Goal: Task Accomplishment & Management: Complete application form

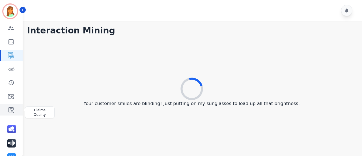
click at [12, 109] on icon "Sidebar" at bounding box center [11, 109] width 7 height 7
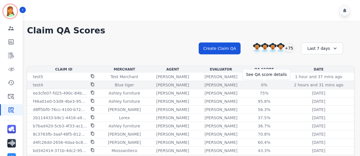
click at [264, 83] on div "0%" at bounding box center [263, 85] width 25 height 6
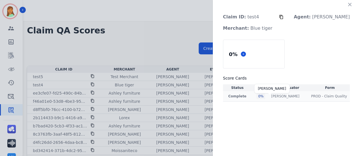
click at [298, 98] on p "Shannon Payne" at bounding box center [285, 96] width 28 height 5
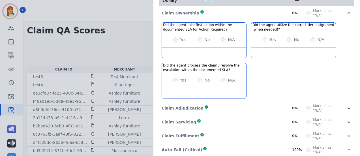
scroll to position [140, 0]
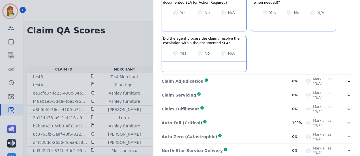
click at [276, 77] on div "Claim Adjudication Complete 0%" at bounding box center [234, 81] width 145 height 9
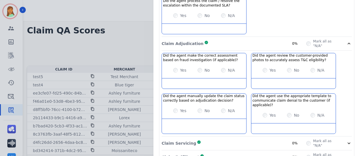
scroll to position [216, 0]
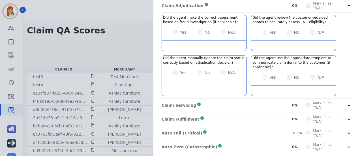
click at [264, 101] on div "Claim Servicing Complete 0%" at bounding box center [234, 105] width 145 height 9
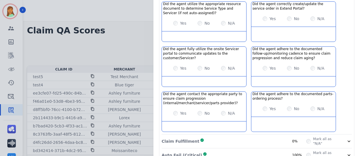
scroll to position [360, 0]
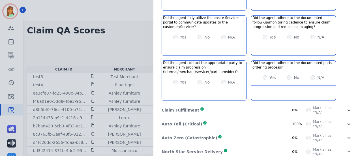
click at [265, 106] on div "Claim Fulfillment Complete 0%" at bounding box center [234, 110] width 145 height 9
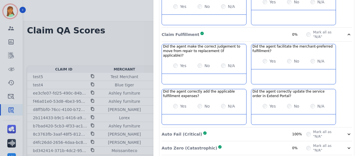
scroll to position [441, 0]
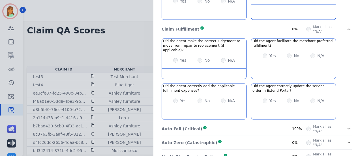
click at [264, 124] on div "Auto Fail (Critical) Complete 100%" at bounding box center [234, 128] width 145 height 9
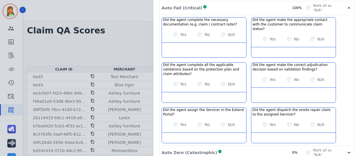
scroll to position [3, 0]
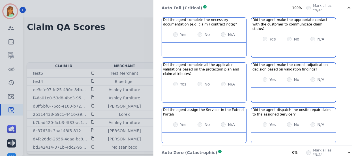
click at [263, 148] on div "Auto Zero (Catastrophic) Complete 0%" at bounding box center [234, 152] width 145 height 9
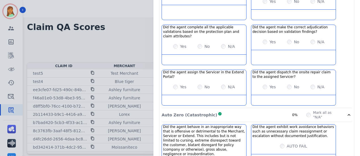
scroll to position [620, 0]
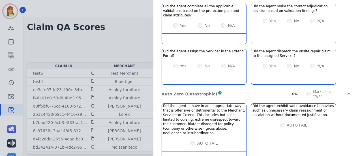
drag, startPoint x: 272, startPoint y: 142, endPoint x: 275, endPoint y: 132, distance: 10.2
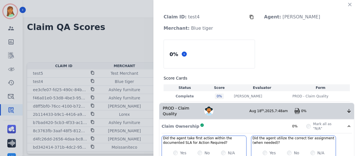
scroll to position [0, 0]
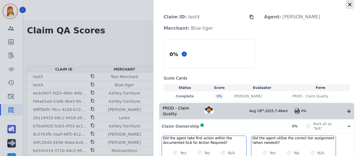
click at [347, 7] on icon "button" at bounding box center [350, 5] width 6 height 6
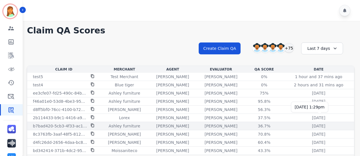
scroll to position [3, 0]
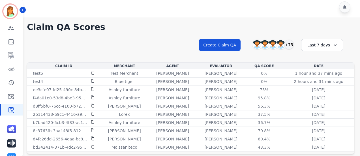
click at [324, 45] on div "Last 7 days" at bounding box center [322, 45] width 42 height 12
click at [328, 94] on li "Last 30 days" at bounding box center [326, 93] width 28 height 6
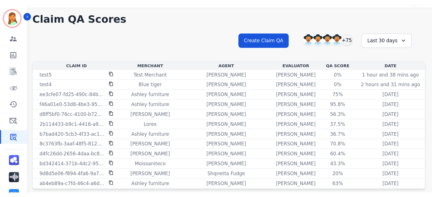
scroll to position [6, 0]
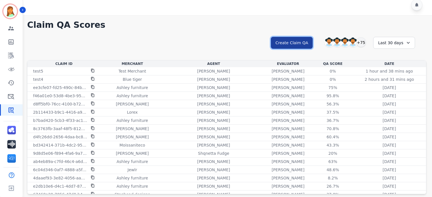
click at [308, 38] on button "Create Claim QA" at bounding box center [292, 43] width 42 height 12
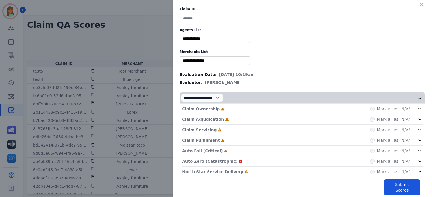
click at [201, 16] on input at bounding box center [215, 19] width 71 height 10
paste input "**********"
type input "**********"
click at [236, 43] on div "**********" at bounding box center [302, 102] width 259 height 204
click at [235, 40] on input "selected options" at bounding box center [215, 39] width 68 height 6
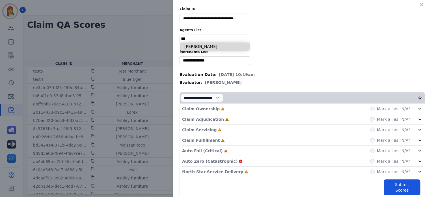
type input "***"
click at [223, 44] on li "Veronica Smith" at bounding box center [215, 46] width 70 height 8
type input "**********"
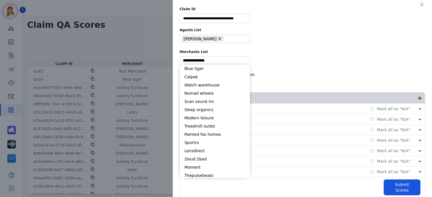
click at [214, 61] on input "selected options" at bounding box center [215, 60] width 68 height 6
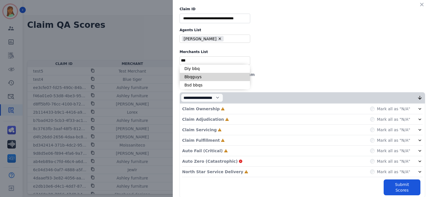
type input "***"
click at [223, 75] on li "Bbqguys" at bounding box center [215, 77] width 70 height 8
type input "**********"
click at [241, 156] on div "North Star Service Delivery Incomplete Mark all as "N/A"" at bounding box center [302, 171] width 241 height 10
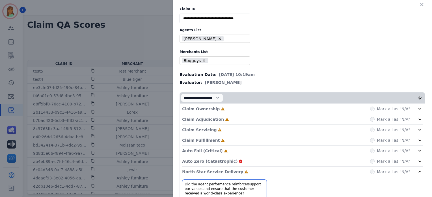
click at [230, 148] on div "Auto Fail (Critical) Incomplete Mark all as "N/A"" at bounding box center [302, 150] width 241 height 10
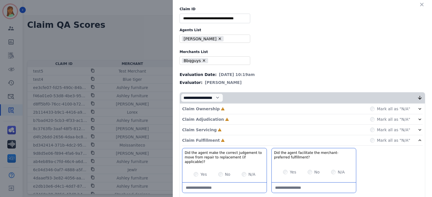
click at [224, 131] on div "Claim Servicing Incomplete Mark all as "N/A"" at bounding box center [302, 129] width 241 height 10
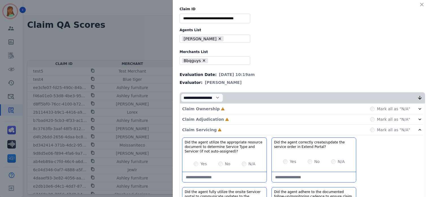
click at [224, 124] on div "Claim Adjudication Incomplete Mark all as "N/A"" at bounding box center [302, 129] width 241 height 10
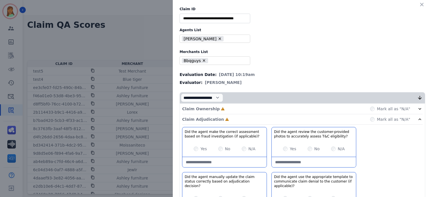
click at [224, 108] on div "Claim Ownership Incomplete Mark all as "N/A"" at bounding box center [302, 109] width 241 height 10
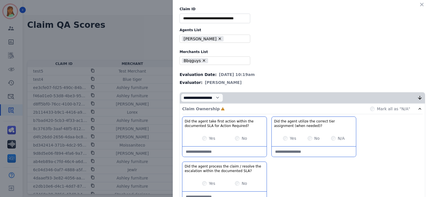
scroll to position [38, 0]
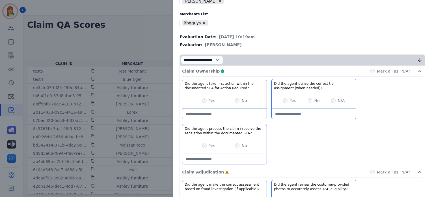
click at [254, 72] on div "Claim Ownership Complete Mark all as "N/A"" at bounding box center [302, 71] width 241 height 10
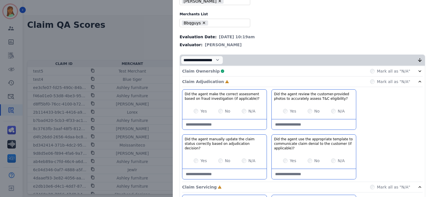
scroll to position [0, 0]
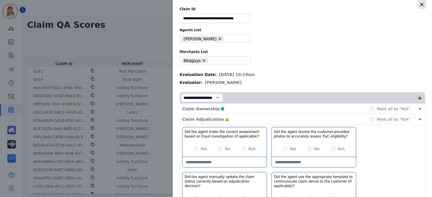
click at [362, 5] on icon "button" at bounding box center [422, 5] width 6 height 6
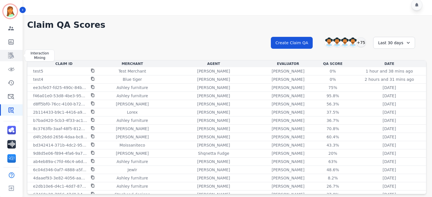
click at [18, 56] on link "Sidebar" at bounding box center [12, 55] width 22 height 11
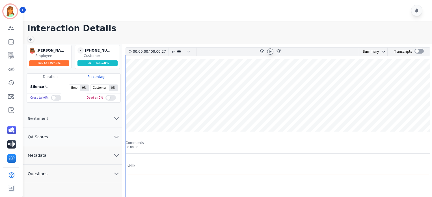
click at [271, 51] on icon at bounding box center [271, 51] width 2 height 3
click at [270, 52] on icon at bounding box center [271, 51] width 2 height 3
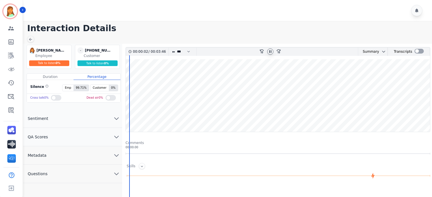
click at [272, 49] on icon at bounding box center [270, 51] width 5 height 5
drag, startPoint x: 272, startPoint y: 49, endPoint x: 276, endPoint y: 53, distance: 5.8
click at [276, 53] on div "rewind-10 fast-forward-10" at bounding box center [270, 52] width 91 height 8
click at [270, 53] on icon at bounding box center [270, 51] width 5 height 5
click at [313, 119] on wave at bounding box center [278, 95] width 304 height 72
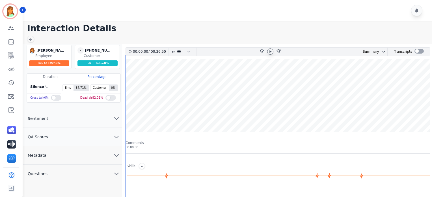
click at [270, 51] on icon at bounding box center [271, 51] width 2 height 3
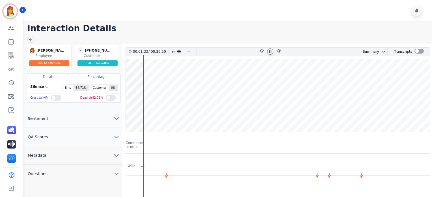
click at [112, 154] on button "Metadata" at bounding box center [72, 155] width 99 height 18
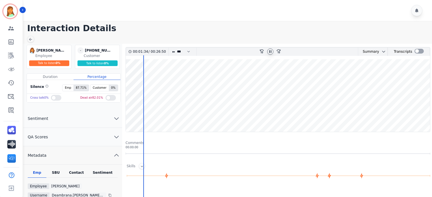
click at [111, 155] on button "Metadata" at bounding box center [72, 155] width 99 height 18
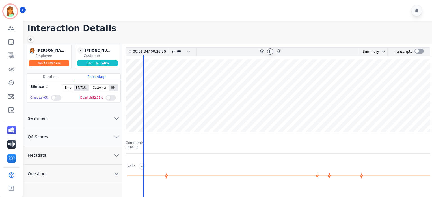
click at [111, 154] on button "Metadata" at bounding box center [72, 155] width 99 height 18
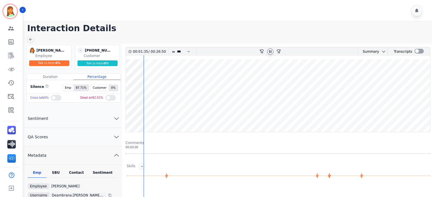
click at [74, 173] on div "Contact" at bounding box center [76, 173] width 23 height 7
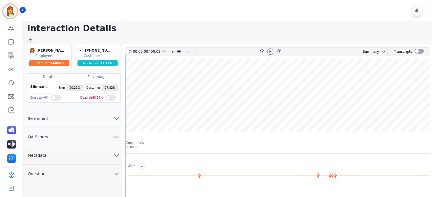
click at [272, 50] on icon at bounding box center [270, 51] width 5 height 5
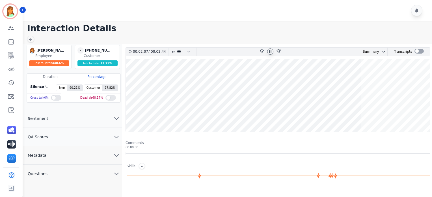
click at [327, 116] on wave at bounding box center [278, 95] width 304 height 72
click at [268, 50] on icon at bounding box center [270, 51] width 5 height 5
click at [340, 115] on wave at bounding box center [278, 95] width 304 height 72
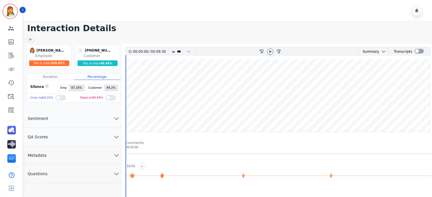
click at [272, 52] on icon at bounding box center [270, 51] width 5 height 5
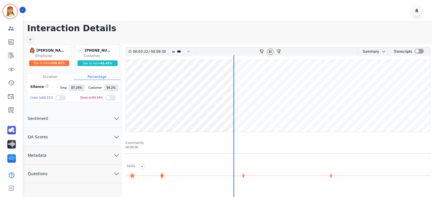
click at [104, 151] on button "Metadata" at bounding box center [72, 155] width 99 height 18
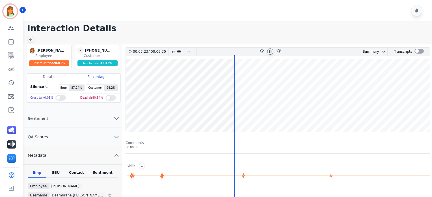
click at [74, 174] on div "Contact" at bounding box center [76, 173] width 23 height 7
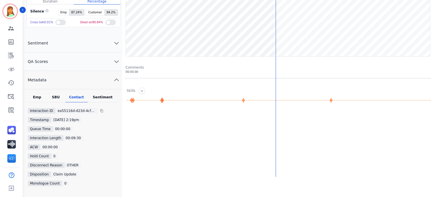
click at [319, 40] on wave at bounding box center [278, 20] width 304 height 72
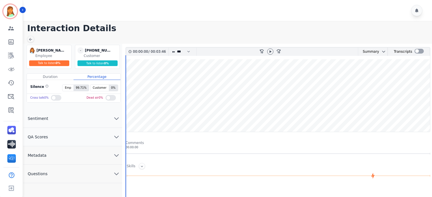
click at [83, 157] on button "Metadata" at bounding box center [72, 155] width 99 height 18
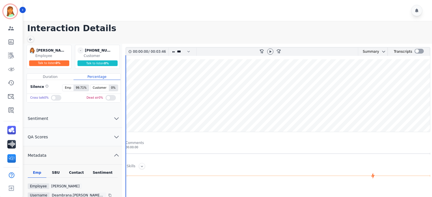
click at [74, 173] on div "Contact" at bounding box center [76, 173] width 23 height 7
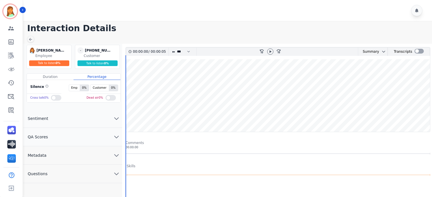
click at [86, 159] on button "Metadata" at bounding box center [72, 155] width 99 height 18
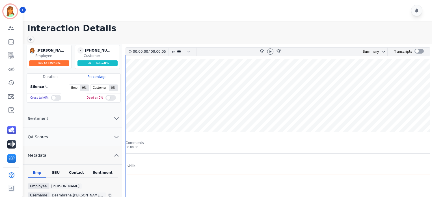
scroll to position [38, 0]
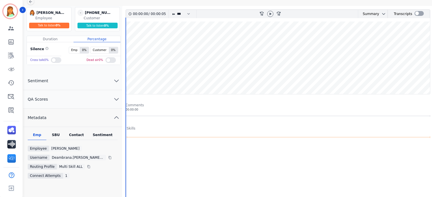
click at [78, 135] on div "Contact" at bounding box center [76, 135] width 23 height 7
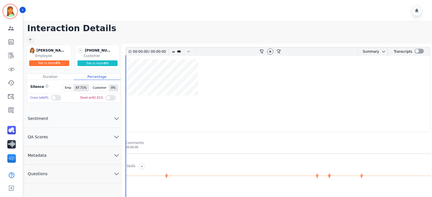
click at [59, 152] on button "Metadata" at bounding box center [72, 155] width 99 height 18
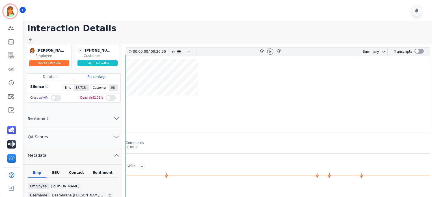
click at [74, 171] on div "Contact" at bounding box center [76, 173] width 23 height 7
drag, startPoint x: 324, startPoint y: 36, endPoint x: 318, endPoint y: 35, distance: 5.4
click at [318, 35] on main "Interaction Details Deambrana Smith Deambrana Smith Employee Talk to listen 0 %…" at bounding box center [227, 173] width 411 height 304
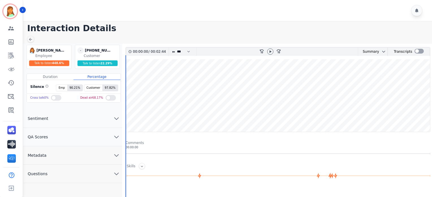
click at [67, 157] on button "Metadata" at bounding box center [72, 155] width 99 height 18
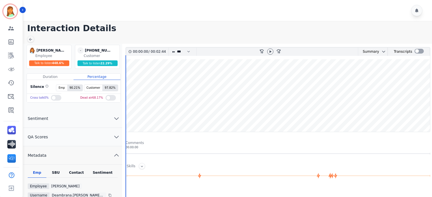
scroll to position [75, 0]
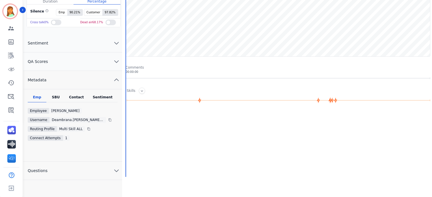
click at [80, 93] on div "Emp SBU Contact Sentiment Employee Deambrana [PERSON_NAME] Username deambrana.[…" at bounding box center [72, 125] width 99 height 72
click at [78, 97] on div "Contact" at bounding box center [76, 98] width 23 height 7
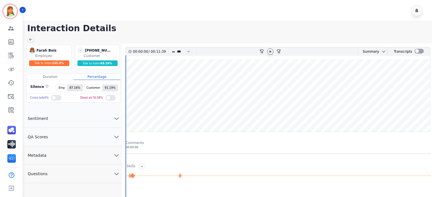
click at [270, 52] on icon at bounding box center [270, 51] width 5 height 5
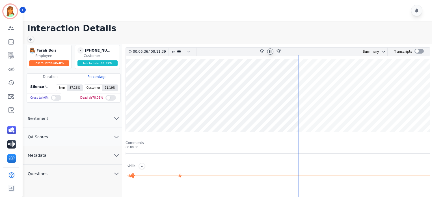
click at [424, 114] on wave at bounding box center [278, 95] width 304 height 72
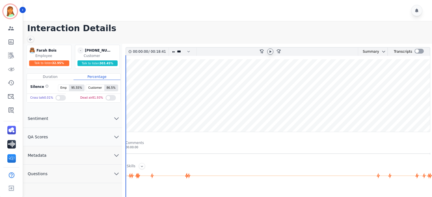
click at [272, 50] on icon at bounding box center [270, 51] width 5 height 5
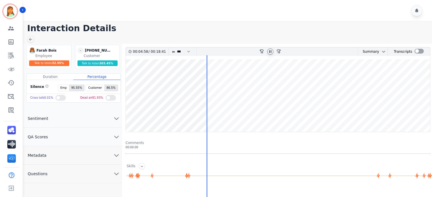
click at [365, 114] on wave at bounding box center [278, 95] width 304 height 72
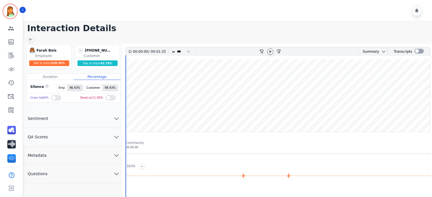
click at [270, 52] on icon at bounding box center [270, 51] width 5 height 5
click at [271, 48] on div at bounding box center [270, 51] width 6 height 6
click at [271, 51] on icon at bounding box center [271, 51] width 2 height 3
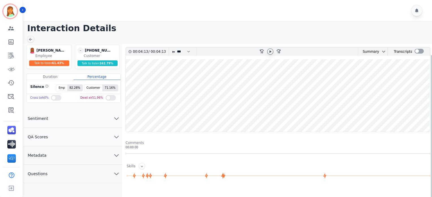
drag, startPoint x: 145, startPoint y: 22, endPoint x: 171, endPoint y: 37, distance: 30.3
click at [147, 22] on main "Interaction Details [PERSON_NAME] [PERSON_NAME] Employee Talk to listen 61.43 %…" at bounding box center [227, 173] width 411 height 304
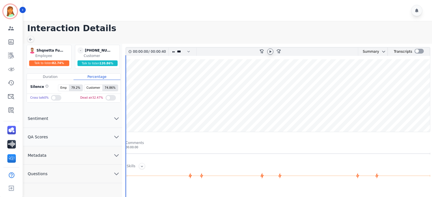
click at [270, 51] on icon at bounding box center [271, 51] width 2 height 3
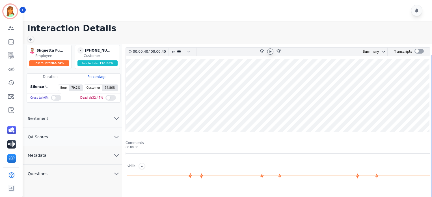
click at [89, 154] on button "Metadata" at bounding box center [72, 155] width 99 height 18
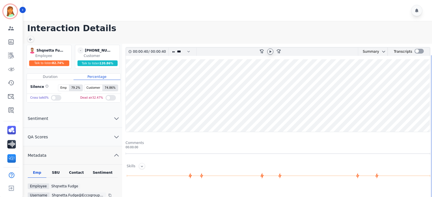
click at [72, 170] on div "Contact" at bounding box center [76, 173] width 23 height 7
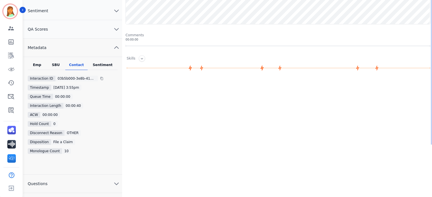
click at [154, 112] on div at bounding box center [279, 136] width 306 height 113
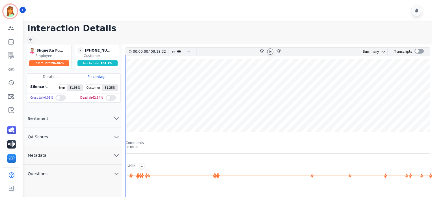
click at [271, 50] on icon at bounding box center [270, 51] width 5 height 5
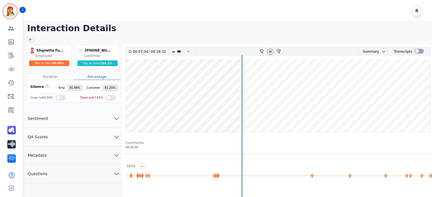
click at [174, 21] on main "Interaction Details Shqnetta Fudge Shqnetta Fudge Employee Talk to listen 96.06…" at bounding box center [227, 173] width 411 height 304
click at [305, 117] on wave at bounding box center [278, 95] width 304 height 72
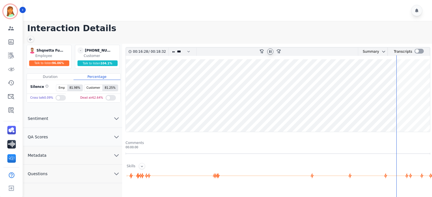
drag, startPoint x: 186, startPoint y: 27, endPoint x: 241, endPoint y: 14, distance: 55.5
click at [187, 27] on h1 "Interaction Details" at bounding box center [229, 28] width 405 height 10
click at [270, 50] on icon at bounding box center [270, 51] width 5 height 5
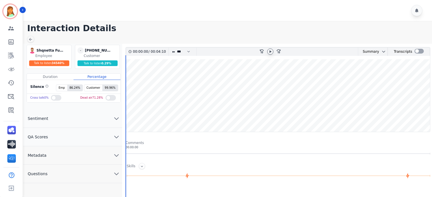
click at [272, 52] on icon at bounding box center [270, 51] width 5 height 5
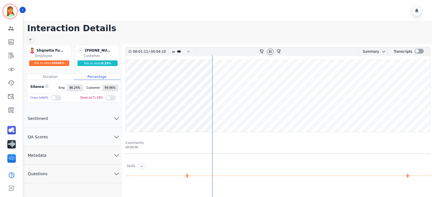
click at [48, 156] on span "Metadata" at bounding box center [37, 155] width 28 height 6
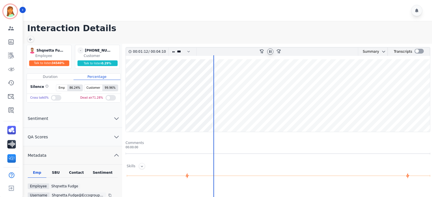
drag, startPoint x: 82, startPoint y: 171, endPoint x: 75, endPoint y: 165, distance: 9.1
click at [82, 170] on div "Contact" at bounding box center [76, 173] width 23 height 7
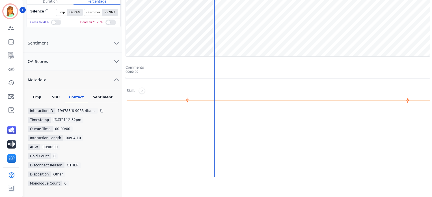
scroll to position [108, 0]
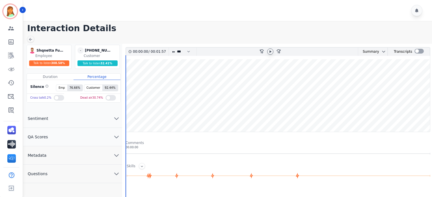
click at [271, 50] on icon at bounding box center [270, 51] width 5 height 5
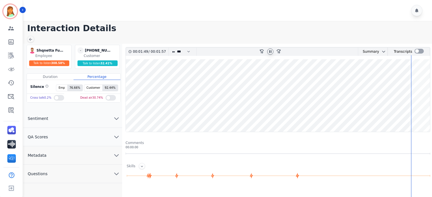
click at [115, 152] on icon "chevron down" at bounding box center [116, 155] width 7 height 7
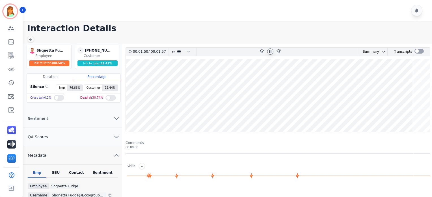
click at [79, 173] on div "Contact" at bounding box center [76, 173] width 23 height 7
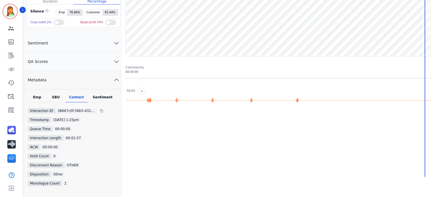
scroll to position [38, 0]
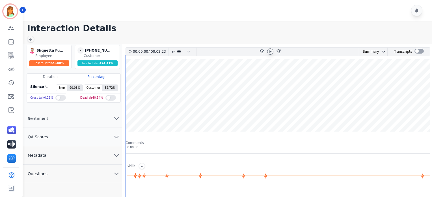
click at [272, 52] on icon at bounding box center [270, 51] width 5 height 5
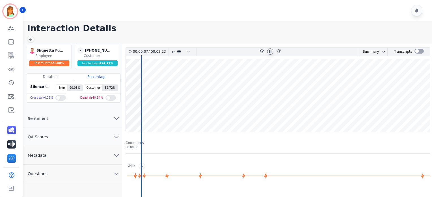
click at [92, 152] on button "Metadata" at bounding box center [72, 155] width 99 height 18
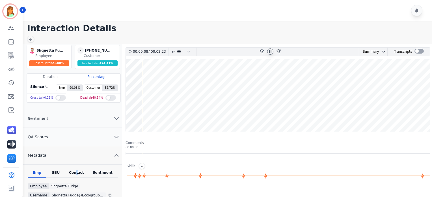
click at [77, 174] on div "Contact" at bounding box center [76, 173] width 23 height 7
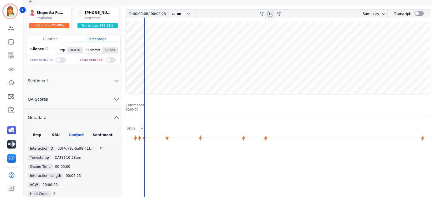
scroll to position [75, 0]
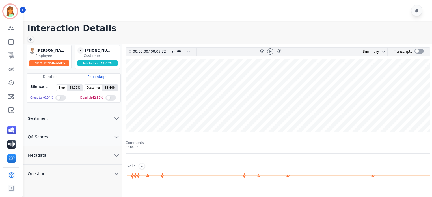
click at [155, 34] on main "Interaction Details [PERSON_NAME] [PERSON_NAME] Employee Talk to listen 361.68 …" at bounding box center [227, 173] width 411 height 304
click at [269, 53] on icon at bounding box center [270, 51] width 5 height 5
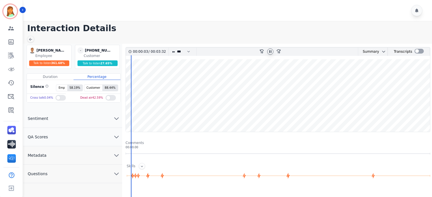
click at [75, 152] on button "Metadata" at bounding box center [72, 155] width 99 height 18
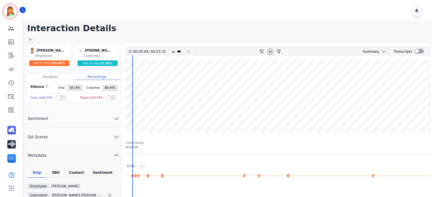
click at [74, 173] on div "Contact" at bounding box center [76, 173] width 23 height 7
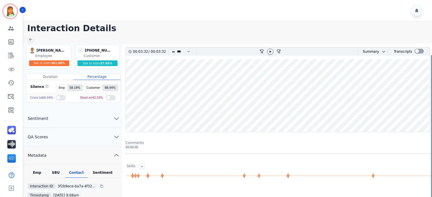
drag, startPoint x: 186, startPoint y: 26, endPoint x: 194, endPoint y: 29, distance: 9.0
click at [189, 28] on h1 "Interaction Details" at bounding box center [229, 28] width 405 height 10
click at [277, 115] on wave at bounding box center [278, 95] width 304 height 72
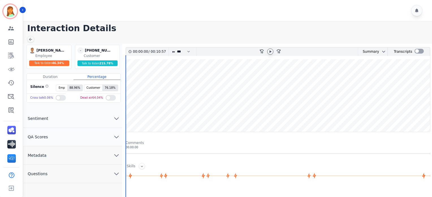
click at [270, 52] on icon at bounding box center [270, 51] width 5 height 5
click at [273, 52] on div at bounding box center [270, 51] width 6 height 6
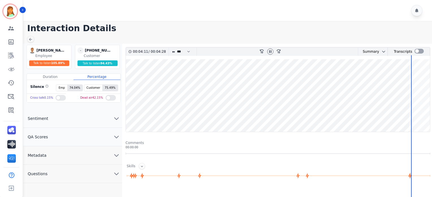
click at [398, 115] on wave at bounding box center [278, 95] width 304 height 72
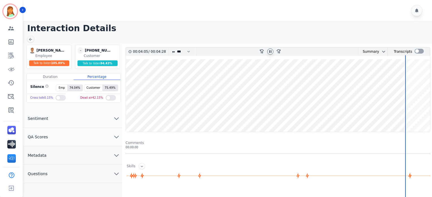
click at [271, 50] on icon at bounding box center [270, 51] width 2 height 3
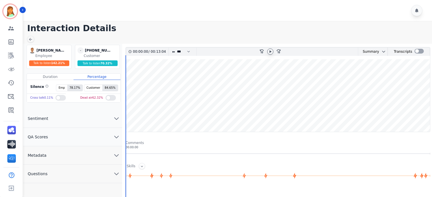
click at [268, 49] on icon at bounding box center [270, 51] width 5 height 5
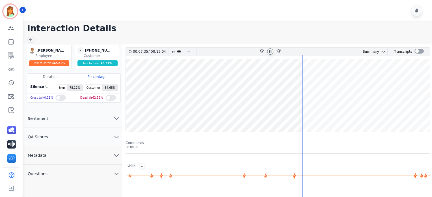
click at [353, 113] on wave at bounding box center [278, 95] width 304 height 72
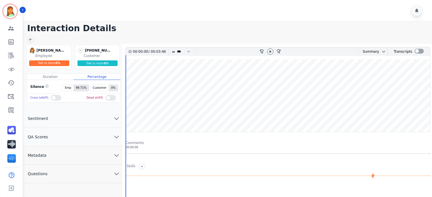
drag, startPoint x: 211, startPoint y: 27, endPoint x: 214, endPoint y: 27, distance: 2.9
click at [212, 27] on h1 "Interaction Details" at bounding box center [229, 28] width 405 height 10
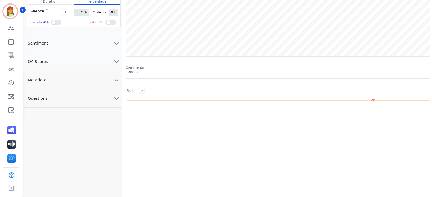
scroll to position [108, 0]
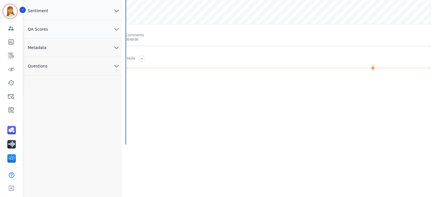
click at [83, 49] on button "Metadata" at bounding box center [72, 47] width 99 height 18
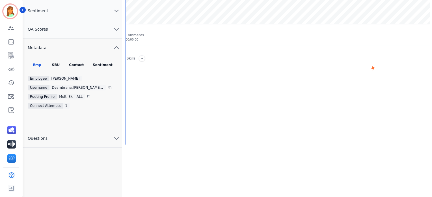
drag, startPoint x: 73, startPoint y: 65, endPoint x: 79, endPoint y: 69, distance: 7.5
click at [72, 66] on div "Contact" at bounding box center [76, 66] width 23 height 7
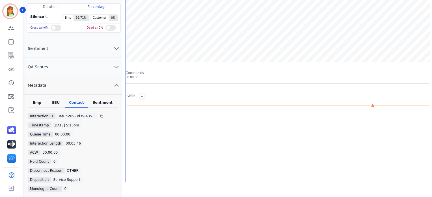
scroll to position [0, 0]
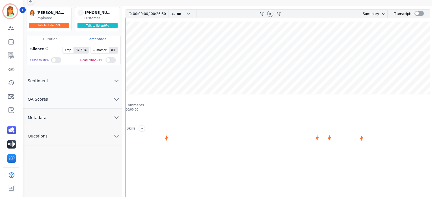
scroll to position [108, 0]
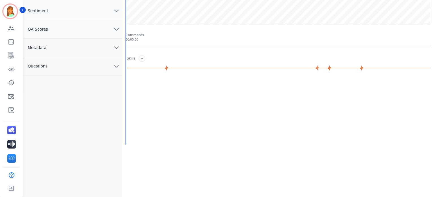
click at [74, 47] on button "Metadata" at bounding box center [72, 47] width 99 height 18
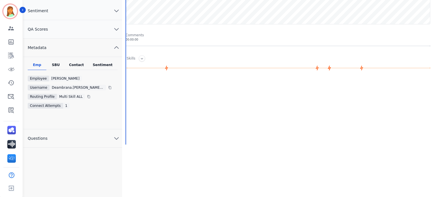
click at [77, 64] on div "Contact" at bounding box center [76, 66] width 23 height 7
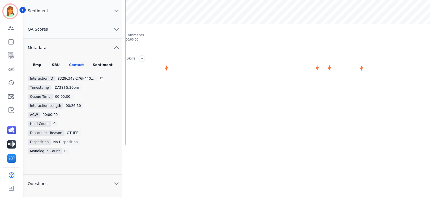
scroll to position [32, 0]
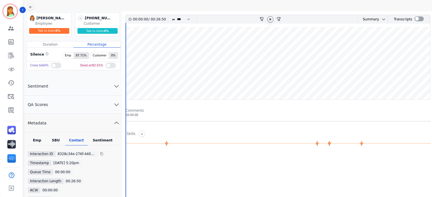
click at [270, 21] on icon at bounding box center [270, 19] width 5 height 5
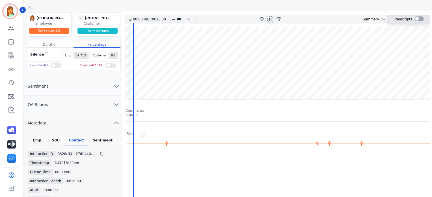
click at [415, 19] on div at bounding box center [419, 18] width 9 height 5
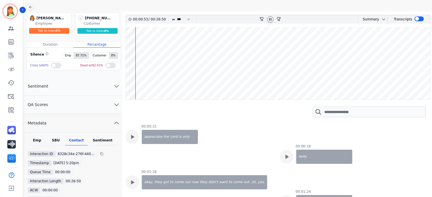
click at [159, 47] on wave at bounding box center [278, 63] width 304 height 72
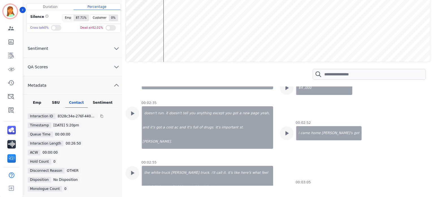
scroll to position [0, 0]
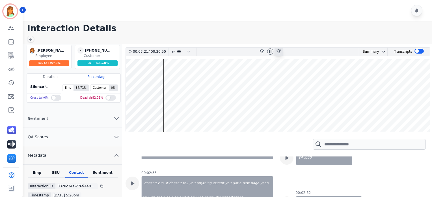
drag, startPoint x: 272, startPoint y: 51, endPoint x: 278, endPoint y: 51, distance: 6.0
click at [274, 52] on div at bounding box center [270, 52] width 8 height 8
click at [270, 52] on icon at bounding box center [270, 51] width 5 height 5
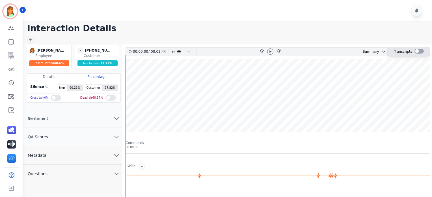
click at [418, 51] on div at bounding box center [419, 51] width 9 height 5
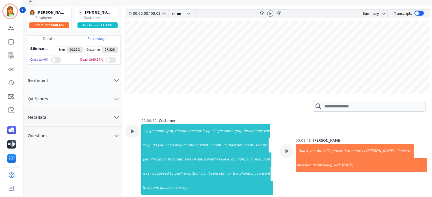
scroll to position [62, 0]
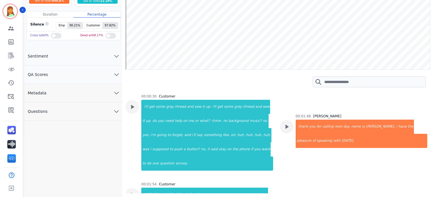
click at [54, 98] on button "Metadata" at bounding box center [72, 93] width 99 height 18
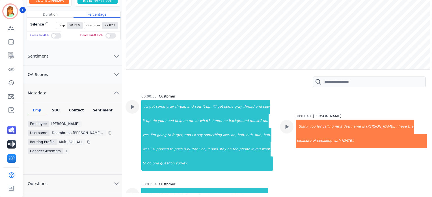
click at [76, 110] on div "Contact" at bounding box center [76, 111] width 23 height 7
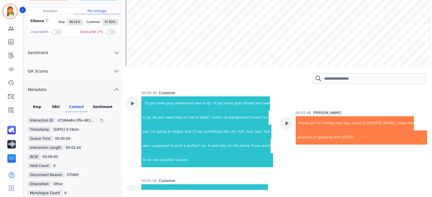
scroll to position [28, 0]
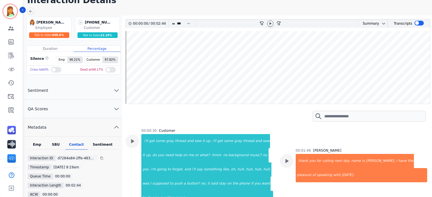
click at [269, 25] on icon at bounding box center [270, 23] width 5 height 5
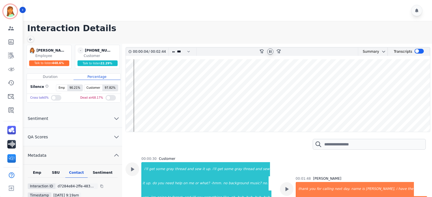
click at [181, 80] on wave at bounding box center [278, 95] width 304 height 72
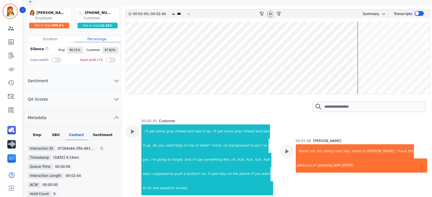
click at [269, 16] on icon at bounding box center [270, 14] width 5 height 5
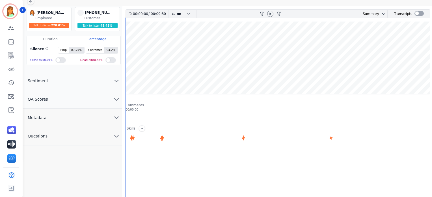
scroll to position [75, 0]
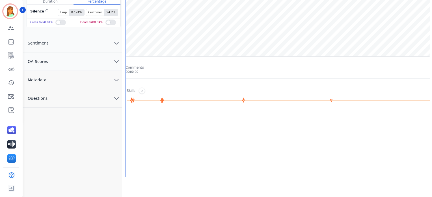
click at [106, 82] on button "Metadata" at bounding box center [72, 80] width 99 height 18
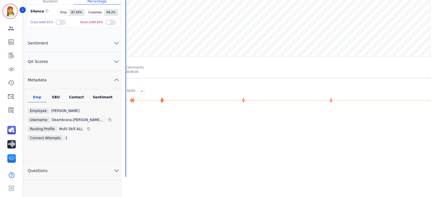
click at [78, 98] on div "Contact" at bounding box center [76, 98] width 23 height 7
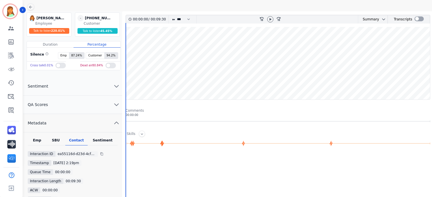
scroll to position [0, 0]
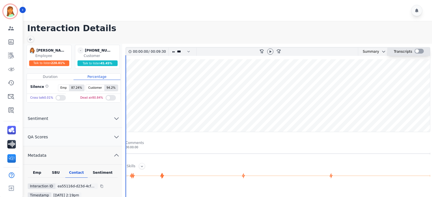
click at [415, 53] on div at bounding box center [419, 51] width 9 height 5
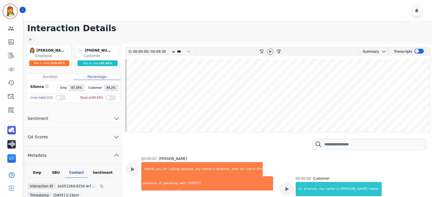
click at [268, 52] on icon at bounding box center [270, 51] width 5 height 5
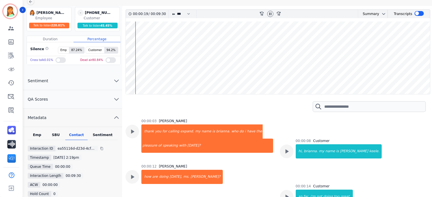
drag, startPoint x: 270, startPoint y: 11, endPoint x: 139, endPoint y: 72, distance: 144.6
click at [269, 12] on icon at bounding box center [270, 14] width 5 height 5
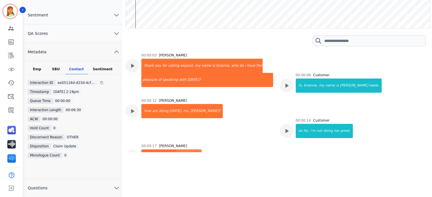
scroll to position [66, 0]
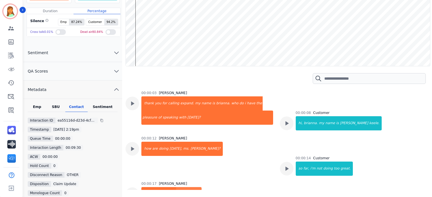
drag, startPoint x: 307, startPoint y: 60, endPoint x: 275, endPoint y: 60, distance: 31.7
click at [276, 61] on wave at bounding box center [278, 29] width 304 height 72
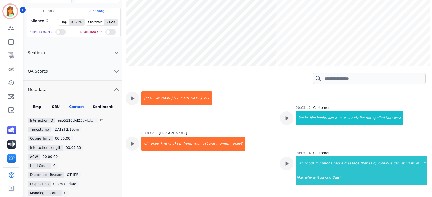
click at [319, 50] on wave at bounding box center [278, 29] width 304 height 72
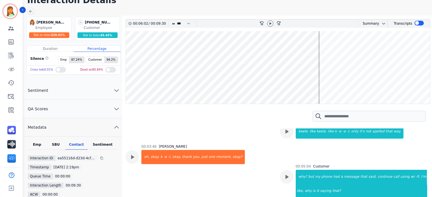
scroll to position [0, 0]
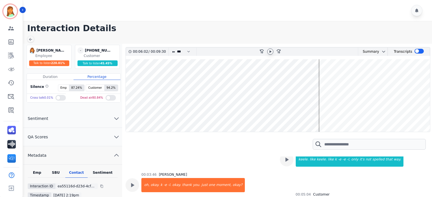
click at [270, 53] on icon at bounding box center [270, 51] width 5 height 5
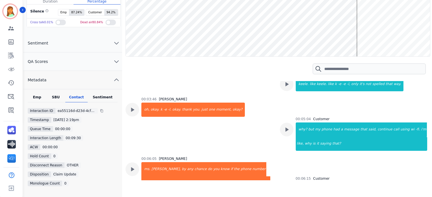
scroll to position [38, 0]
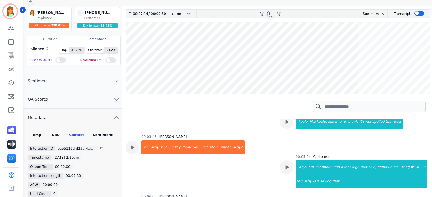
click at [272, 16] on div at bounding box center [270, 14] width 6 height 6
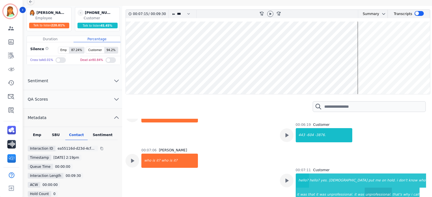
scroll to position [752, 0]
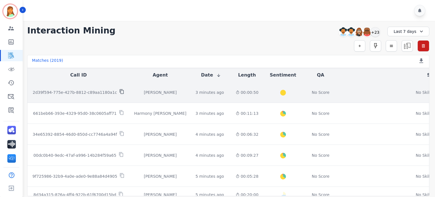
click at [119, 93] on icon at bounding box center [121, 91] width 5 height 5
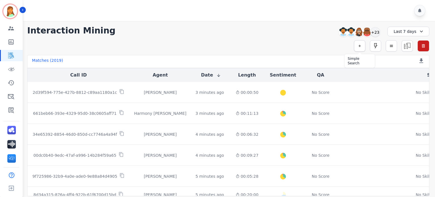
click at [359, 47] on icon "button" at bounding box center [359, 46] width 4 height 4
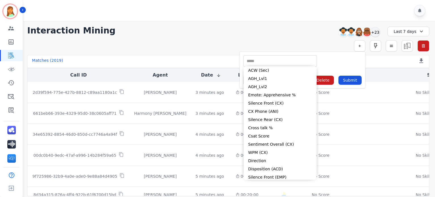
click at [306, 61] on input "selected options" at bounding box center [279, 61] width 71 height 6
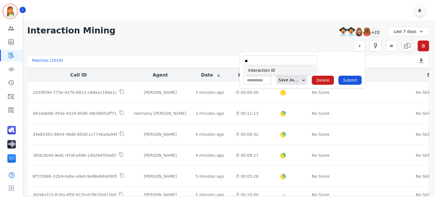
type input "**"
click at [284, 70] on li "Interaction ID" at bounding box center [279, 70] width 73 height 8
type input "**********"
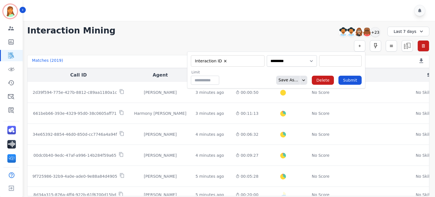
click at [332, 62] on input "selected options" at bounding box center [340, 61] width 40 height 6
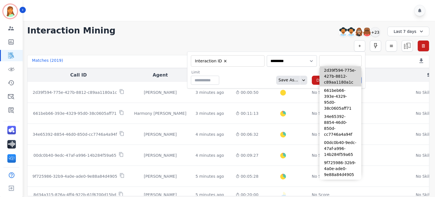
paste input "**********"
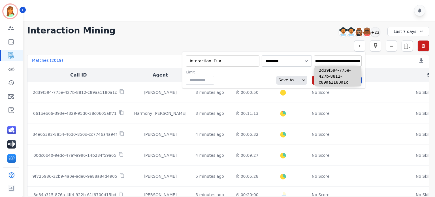
type input "**********"
click at [332, 70] on li "2d39f594-775e-427b-8812-c89aa1180a1c" at bounding box center [337, 76] width 47 height 20
type input "**********"
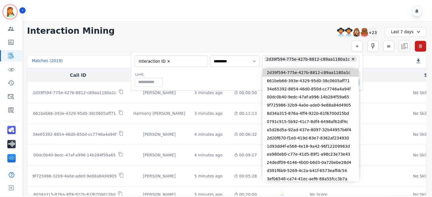
scroll to position [0, 0]
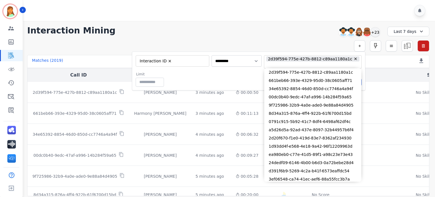
click at [249, 79] on div "Limit ** Save As... Delete Submit" at bounding box center [249, 79] width 226 height 15
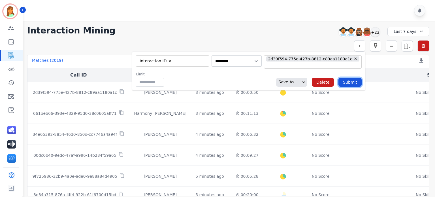
click at [347, 81] on button "Submit" at bounding box center [349, 82] width 23 height 9
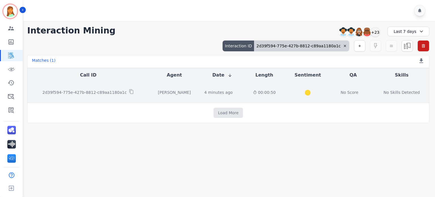
click at [249, 94] on div "00:00:50" at bounding box center [263, 92] width 29 height 6
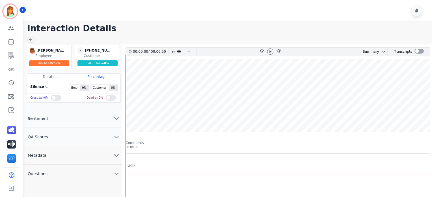
click at [70, 172] on button "Questions" at bounding box center [72, 173] width 99 height 18
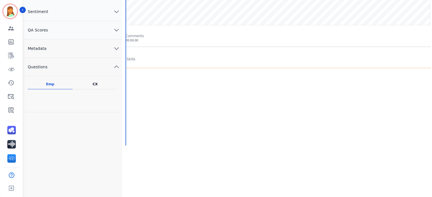
click at [74, 48] on button "Metadata" at bounding box center [72, 48] width 99 height 18
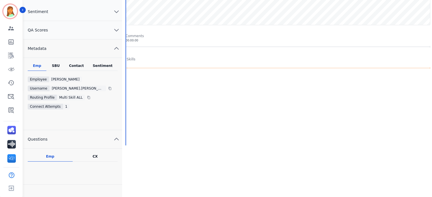
click at [80, 68] on div "Contact" at bounding box center [76, 66] width 23 height 7
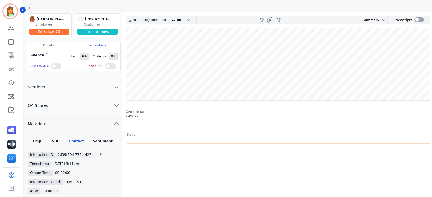
scroll to position [0, 0]
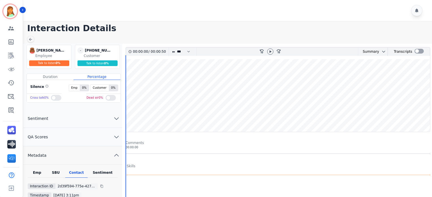
click at [398, 77] on wave at bounding box center [278, 95] width 304 height 72
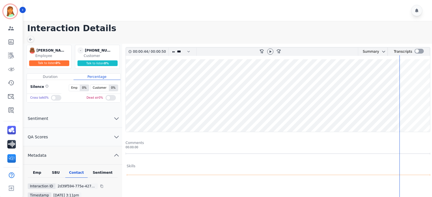
click at [332, 35] on main "Interaction Details Artheria Robinson Artheria Robinson Employee Talk to listen…" at bounding box center [227, 189] width 411 height 336
click at [271, 51] on icon at bounding box center [270, 51] width 5 height 5
click at [178, 33] on h1 "Interaction Details" at bounding box center [229, 28] width 405 height 10
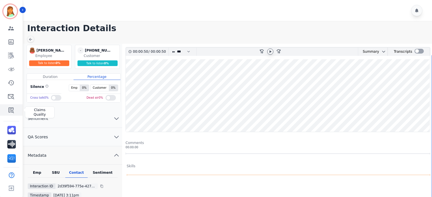
click at [8, 111] on icon "Sidebar" at bounding box center [10, 110] width 5 height 6
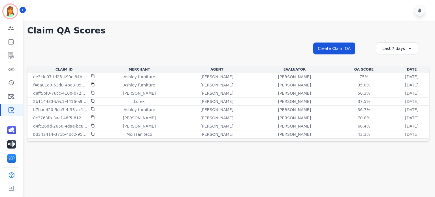
click at [402, 50] on div "Last 7 days" at bounding box center [397, 48] width 42 height 12
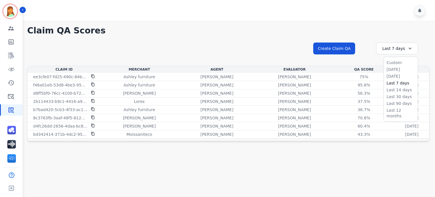
click at [395, 100] on ul "Custom Today Yesterday Last 7 days Last 14 days Last 30 days Last 90 days Last …" at bounding box center [400, 89] width 34 height 65
click at [399, 93] on ul "Custom Today Yesterday Last 7 days Last 14 days Last 30 days Last 90 days Last …" at bounding box center [400, 89] width 34 height 65
click at [398, 95] on li "Last 30 days" at bounding box center [400, 97] width 28 height 6
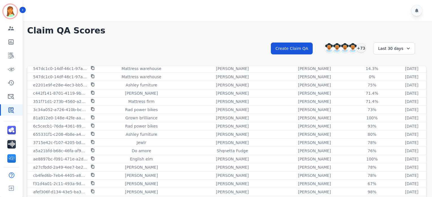
scroll to position [241, 0]
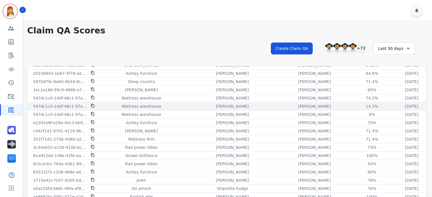
click at [348, 105] on div "14.3% See QA score details" at bounding box center [372, 106] width 48 height 6
click at [360, 103] on div "14.3%" at bounding box center [372, 106] width 25 height 6
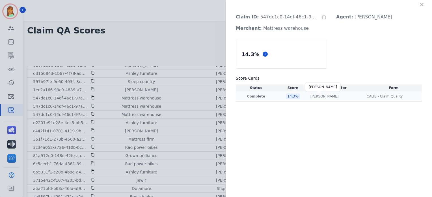
click at [328, 97] on p "Sherry Hesek" at bounding box center [325, 96] width 28 height 5
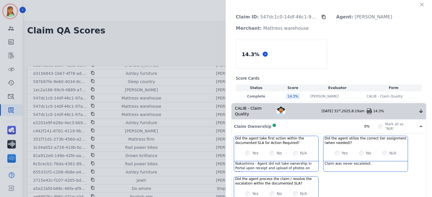
drag, startPoint x: 420, startPoint y: 2, endPoint x: 414, endPoint y: 8, distance: 8.6
click at [420, 2] on icon "button" at bounding box center [422, 5] width 6 height 6
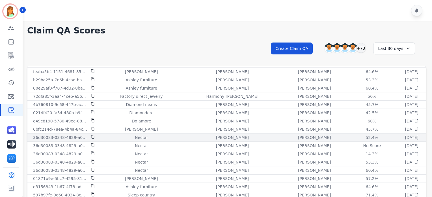
scroll to position [91, 0]
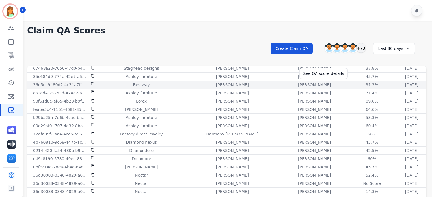
click at [360, 83] on div "31.3%" at bounding box center [372, 85] width 25 height 6
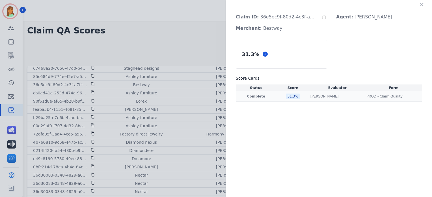
click at [325, 97] on p "[PERSON_NAME]" at bounding box center [325, 96] width 28 height 5
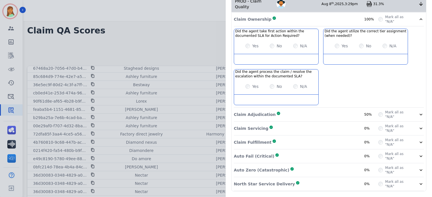
scroll to position [116, 0]
drag, startPoint x: 304, startPoint y: 182, endPoint x: 302, endPoint y: 174, distance: 8.7
click at [303, 182] on div "North Star Service Delivery Complete 0%" at bounding box center [306, 183] width 145 height 9
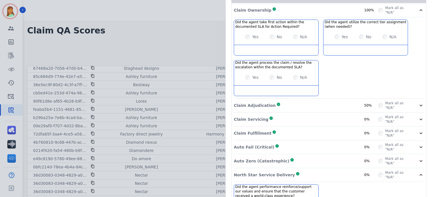
click at [298, 165] on div "Auto Zero (Catastrophic) Complete 0%" at bounding box center [306, 160] width 145 height 9
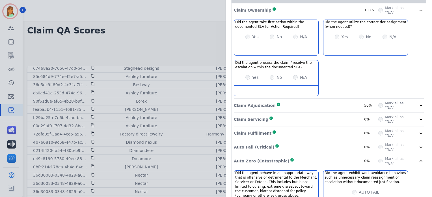
click at [296, 151] on div "Auto Fail (Critical) Complete 0%" at bounding box center [306, 146] width 145 height 9
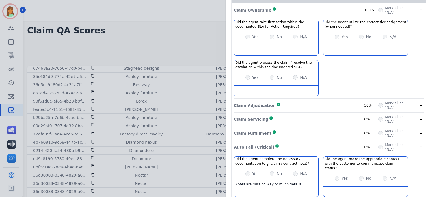
click at [295, 136] on div "Claim Fulfillment Complete 0%" at bounding box center [306, 132] width 145 height 9
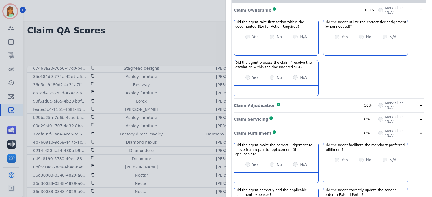
click at [293, 115] on div "Claim Servicing Complete 0%" at bounding box center [306, 119] width 145 height 9
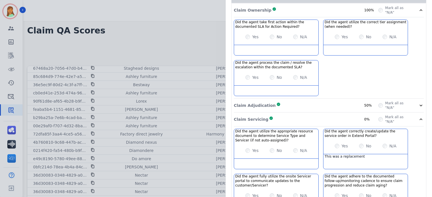
click at [296, 101] on div "Claim Adjudication Complete 50%" at bounding box center [306, 105] width 145 height 9
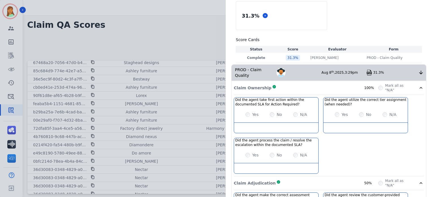
scroll to position [0, 0]
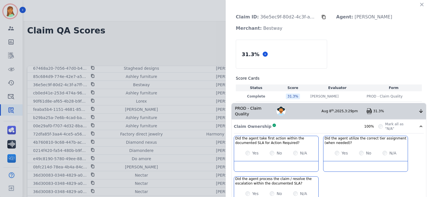
click at [322, 16] on icon at bounding box center [324, 17] width 4 height 4
click at [322, 17] on icon at bounding box center [324, 17] width 5 height 5
click at [419, 6] on icon "button" at bounding box center [422, 5] width 6 height 6
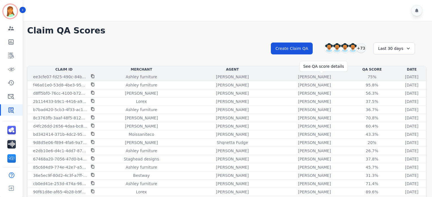
click at [360, 76] on div "75%" at bounding box center [372, 77] width 25 height 6
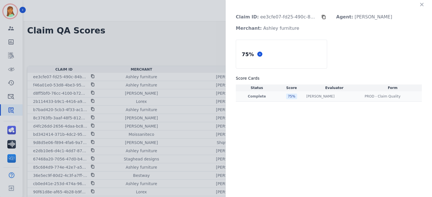
click at [324, 98] on td "[PERSON_NAME] [PERSON_NAME]" at bounding box center [334, 96] width 58 height 10
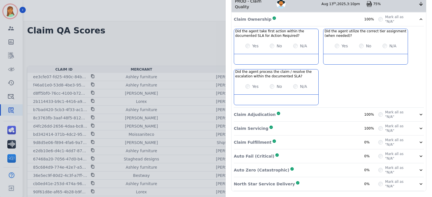
scroll to position [116, 0]
click at [301, 183] on div "North Star Service Delivery Complete 0%" at bounding box center [306, 183] width 145 height 9
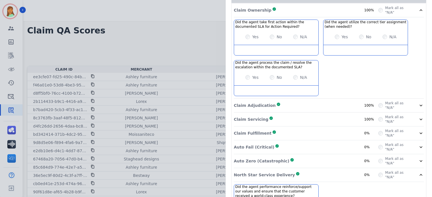
click at [298, 165] on div "Auto Zero (Catastrophic) Complete 0%" at bounding box center [306, 160] width 145 height 9
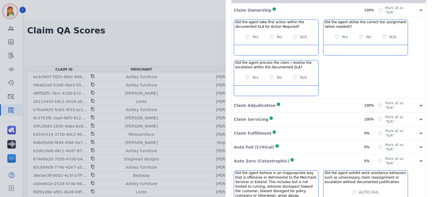
click at [291, 147] on div "Auto Fail (Critical) Complete 0%" at bounding box center [306, 146] width 145 height 9
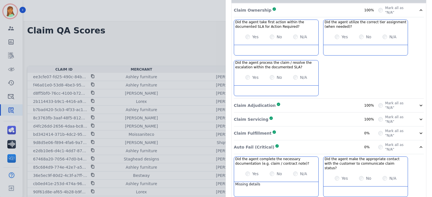
drag, startPoint x: 287, startPoint y: 136, endPoint x: 280, endPoint y: 123, distance: 14.2
click at [286, 135] on div "Claim Fulfillment Complete 0%" at bounding box center [306, 132] width 145 height 9
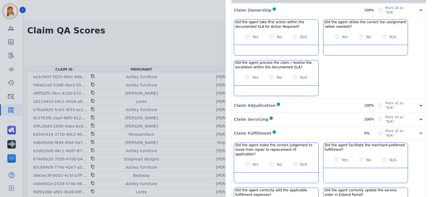
click at [276, 115] on div "Claim Servicing Complete 100%" at bounding box center [306, 119] width 145 height 9
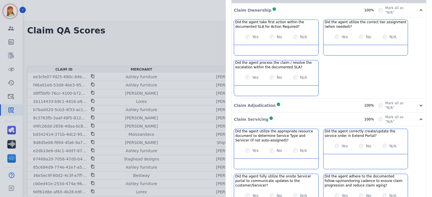
click at [276, 104] on div "Claim Adjudication Complete 100%" at bounding box center [306, 105] width 145 height 9
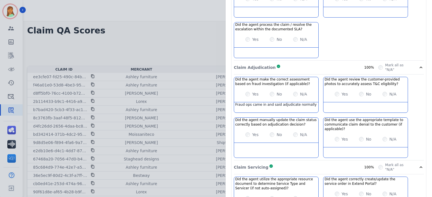
scroll to position [78, 0]
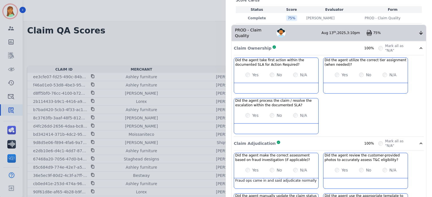
click at [306, 47] on div "Claim Ownership Complete 100%" at bounding box center [306, 48] width 145 height 9
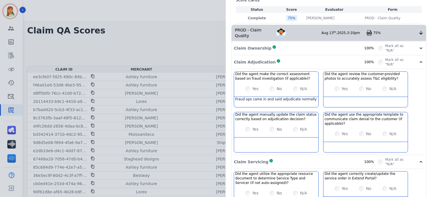
click at [302, 65] on div "Claim Adjudication Complete 100% Mark all as "N/A"" at bounding box center [329, 62] width 190 height 14
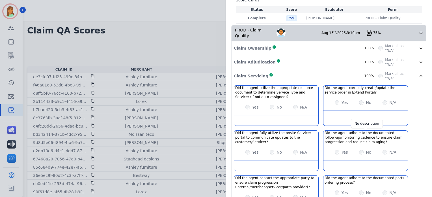
scroll to position [116, 0]
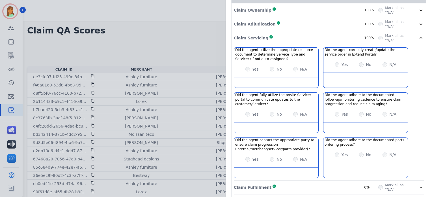
click at [324, 40] on div "Claim Servicing Complete 100%" at bounding box center [306, 37] width 145 height 9
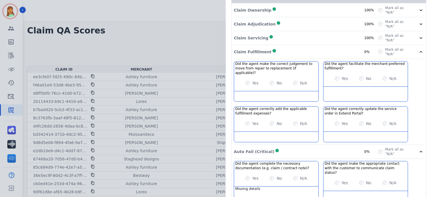
click at [304, 51] on div "Claim Fulfillment Complete 0%" at bounding box center [306, 51] width 145 height 9
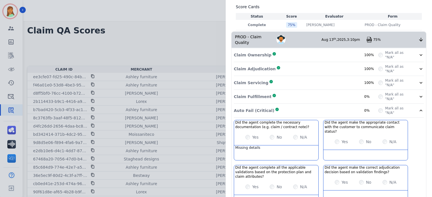
scroll to position [0, 0]
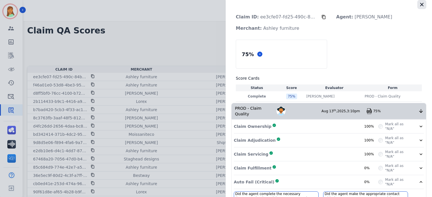
click at [423, 6] on button "button" at bounding box center [422, 4] width 9 height 9
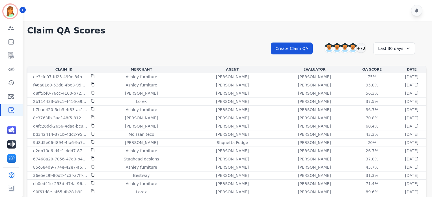
drag, startPoint x: 160, startPoint y: 43, endPoint x: 165, endPoint y: 33, distance: 10.8
click at [162, 42] on div "**********" at bounding box center [227, 53] width 400 height 24
click at [298, 48] on button "Create Claim QA" at bounding box center [292, 48] width 42 height 12
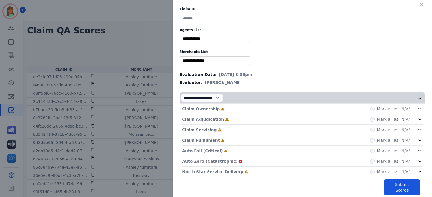
click at [212, 19] on input at bounding box center [215, 19] width 71 height 10
paste input "**********"
type input "**********"
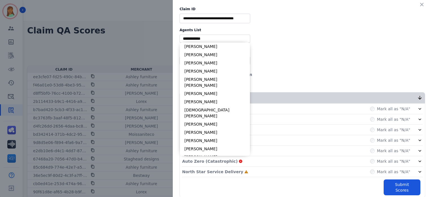
click at [208, 38] on input "selected options" at bounding box center [215, 39] width 68 height 6
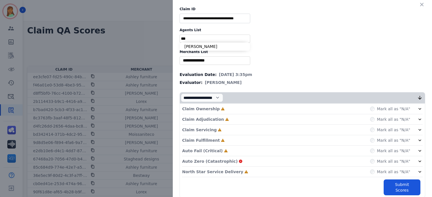
type input "***"
click at [204, 46] on li "[PERSON_NAME]" at bounding box center [215, 46] width 70 height 8
type input "**********"
click at [237, 169] on div "North Star Service Delivery Incomplete Mark all as "N/A"" at bounding box center [302, 171] width 241 height 10
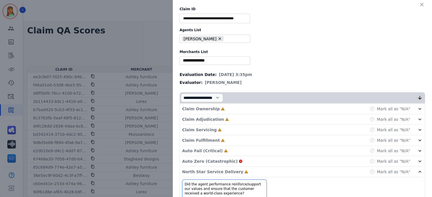
click at [227, 149] on div "Auto Fail (Critical) Incomplete Mark all as "N/A"" at bounding box center [302, 150] width 241 height 10
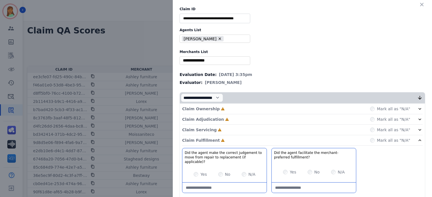
click at [220, 128] on div "Claim Servicing Incomplete Mark all as "N/A"" at bounding box center [302, 129] width 241 height 10
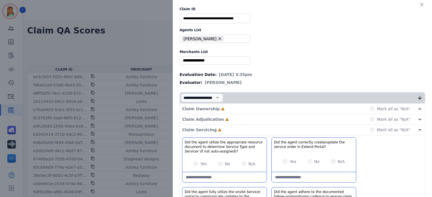
click at [220, 124] on div "Claim Adjudication Incomplete Mark all as "N/A"" at bounding box center [302, 129] width 241 height 10
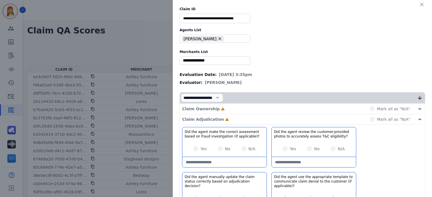
click at [220, 109] on div "Claim Ownership Incomplete Mark all as "N/A"" at bounding box center [302, 109] width 241 height 10
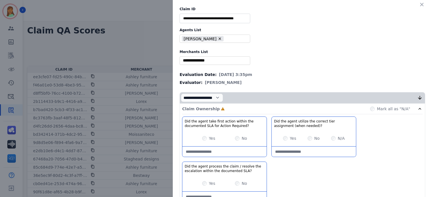
scroll to position [38, 0]
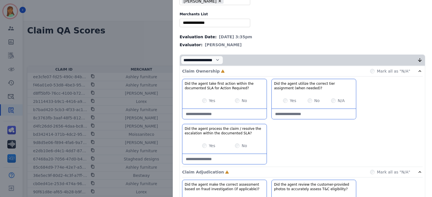
click at [202, 147] on div "Yes" at bounding box center [208, 146] width 13 height 6
click at [273, 69] on div "Claim Ownership Complete Mark all as "N/A"" at bounding box center [302, 71] width 241 height 10
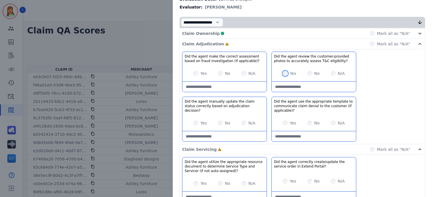
scroll to position [113, 0]
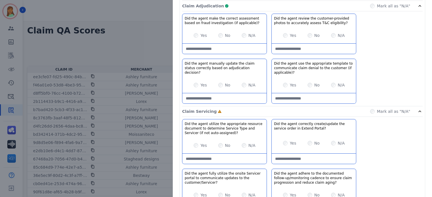
click at [274, 9] on div "Claim Adjudication Complete Mark all as "N/A"" at bounding box center [302, 6] width 241 height 10
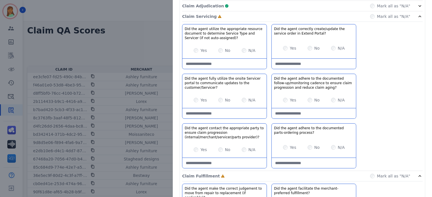
click at [227, 62] on auto-assigned\)\?-note at bounding box center [224, 64] width 84 height 10
type auto-assigned\)\?-note "*"
type auto-assigned\)\?-note "**********"
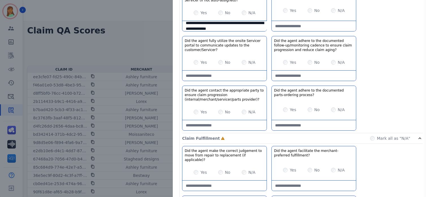
click at [243, 109] on div "N/A" at bounding box center [249, 112] width 14 height 6
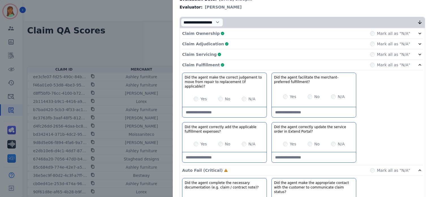
scroll to position [113, 0]
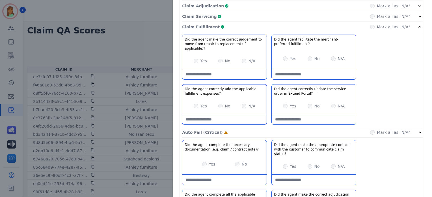
click at [237, 25] on div "Claim Fulfillment Complete Mark all as "N/A"" at bounding box center [302, 27] width 241 height 10
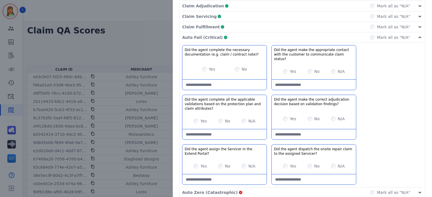
click at [283, 34] on div "Auto Fail (Critical) Complete Mark all as "N/A"" at bounding box center [302, 37] width 241 height 10
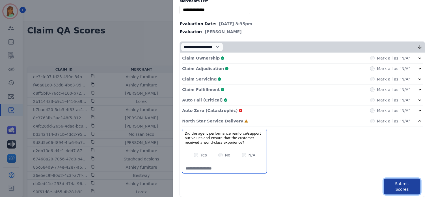
click at [404, 182] on button "Submit Scores" at bounding box center [402, 186] width 37 height 16
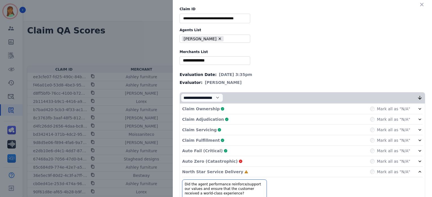
click at [197, 62] on input "selected options" at bounding box center [215, 60] width 68 height 6
type input "******"
click at [200, 73] on li "Ashley furniture" at bounding box center [215, 77] width 70 height 8
type input "**********"
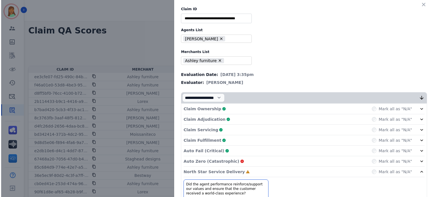
scroll to position [51, 0]
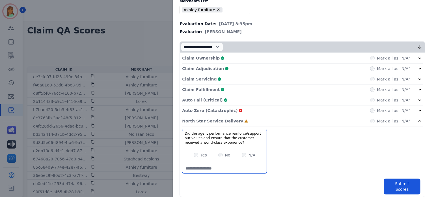
click at [390, 175] on div "Claim Ownership Complete Mark all as "N/A" Claim Adjudication Complete Mark all…" at bounding box center [302, 123] width 245 height 141
click at [390, 179] on button "Submit Scores" at bounding box center [402, 186] width 37 height 16
click at [405, 181] on button "Submit Scores" at bounding box center [402, 186] width 37 height 16
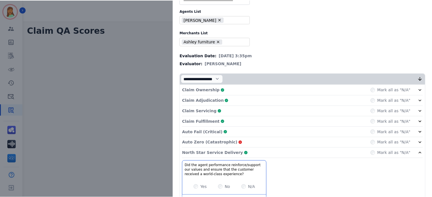
scroll to position [82, 0]
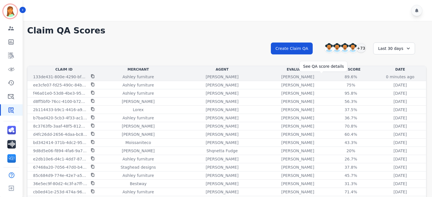
click at [338, 78] on div "89.6%" at bounding box center [350, 77] width 25 height 6
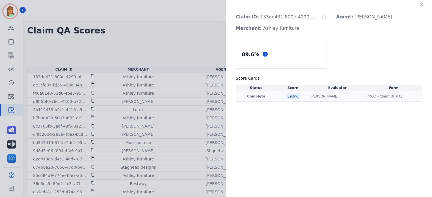
click at [306, 98] on td "89.6 %" at bounding box center [293, 96] width 33 height 10
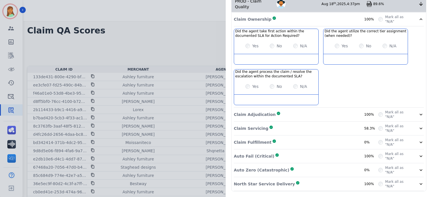
scroll to position [116, 0]
click at [333, 124] on div "Claim Servicing Complete 58.3%" at bounding box center [306, 128] width 145 height 9
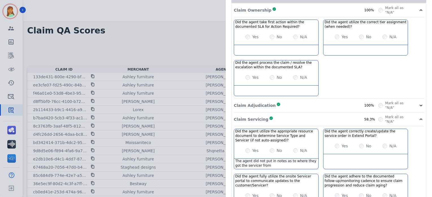
scroll to position [154, 0]
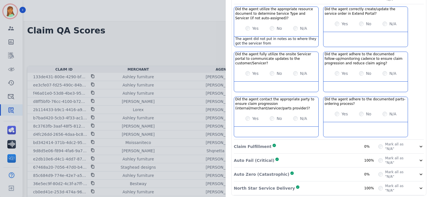
click at [330, 151] on div "Claim Fulfillment Complete 0%" at bounding box center [306, 146] width 145 height 9
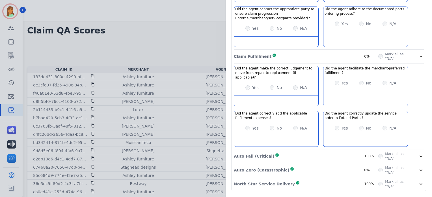
click at [307, 153] on div "Auto Fail (Critical) Complete 100%" at bounding box center [306, 155] width 145 height 9
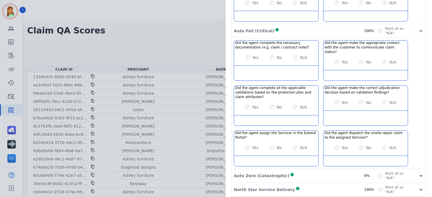
scroll to position [6, 0]
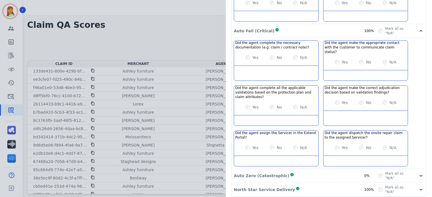
click at [298, 171] on div "Auto Zero (Catastrophic) Complete 0%" at bounding box center [306, 175] width 145 height 9
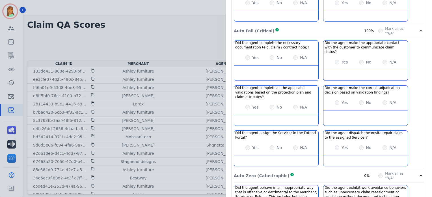
scroll to position [512, 0]
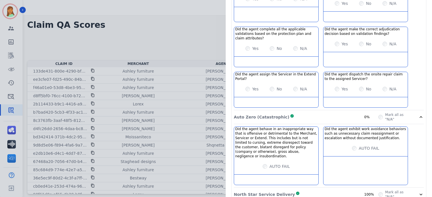
click at [314, 190] on div "North Star Service Delivery Complete 100%" at bounding box center [306, 194] width 145 height 9
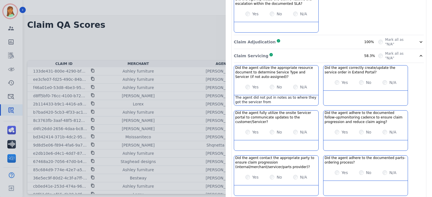
scroll to position [142, 0]
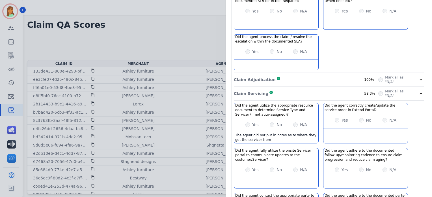
click at [308, 76] on div "Claim Adjudication Complete 100%" at bounding box center [306, 79] width 145 height 9
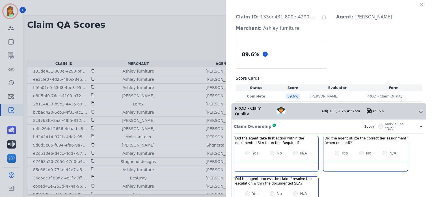
scroll to position [0, 0]
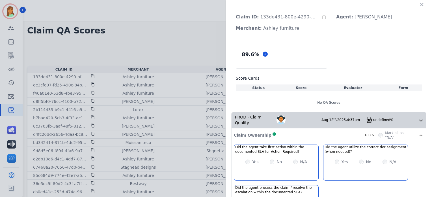
click at [420, 4] on icon "button" at bounding box center [421, 4] width 3 height 3
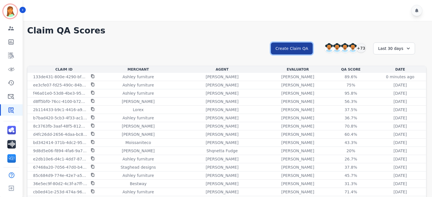
click at [295, 52] on button "Create Claim QA" at bounding box center [292, 48] width 42 height 12
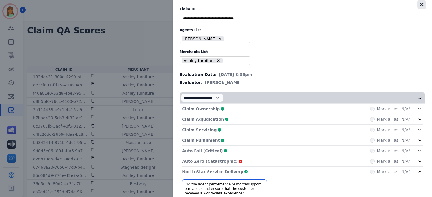
click at [419, 5] on icon "button" at bounding box center [422, 5] width 6 height 6
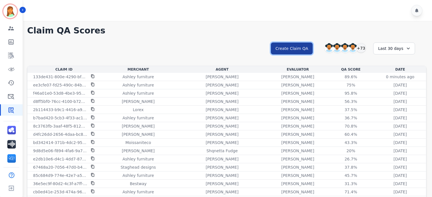
click at [299, 47] on button "Create Claim QA" at bounding box center [292, 48] width 42 height 12
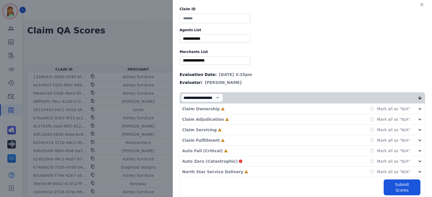
click at [205, 19] on input at bounding box center [215, 19] width 71 height 10
paste input "**********"
type input "**********"
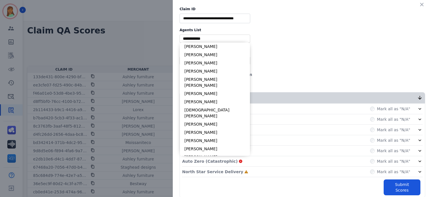
click at [213, 38] on input "selected options" at bounding box center [215, 39] width 68 height 6
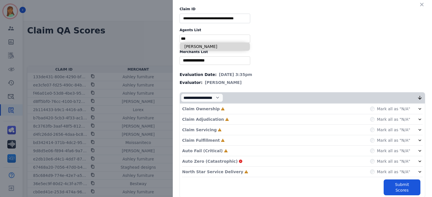
type input "***"
click at [212, 46] on li "[PERSON_NAME]" at bounding box center [215, 46] width 70 height 8
type input "**********"
click at [208, 55] on div "**********" at bounding box center [302, 102] width 259 height 204
click at [207, 57] on div "** Blue tiger Calpak Watch warehouse Nomad wheels Scan sound inc Sleep organics…" at bounding box center [215, 60] width 71 height 8
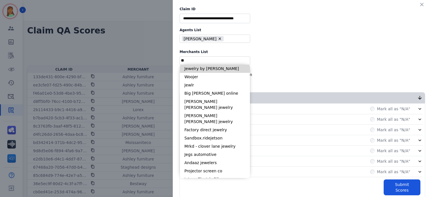
type input "*"
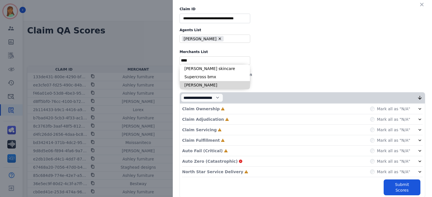
type input "****"
click at [197, 83] on li "[PERSON_NAME]" at bounding box center [215, 85] width 70 height 8
type input "**********"
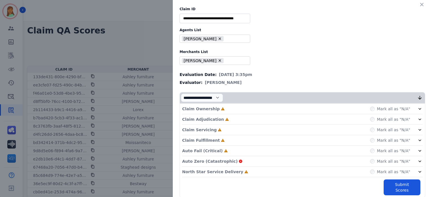
click at [239, 168] on div "North Star Service Delivery Incomplete Mark all as "N/A"" at bounding box center [302, 171] width 241 height 10
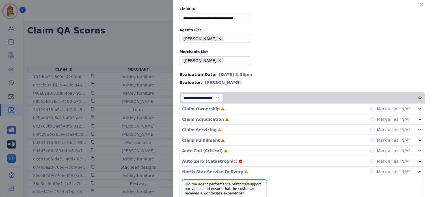
click at [227, 148] on div "Auto Fail (Critical) Incomplete Mark all as "N/A"" at bounding box center [302, 150] width 241 height 10
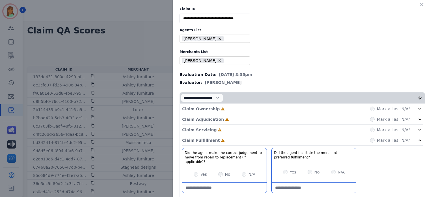
click at [219, 128] on div "Claim Servicing Incomplete Mark all as "N/A"" at bounding box center [302, 129] width 241 height 10
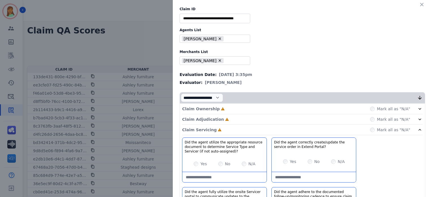
click at [220, 124] on div "Claim Adjudication Incomplete Mark all as "N/A"" at bounding box center [302, 129] width 241 height 10
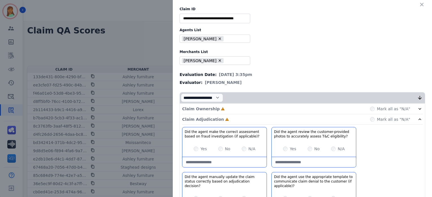
click at [220, 106] on div "Claim Ownership Incomplete Mark all as "N/A"" at bounding box center [302, 109] width 241 height 10
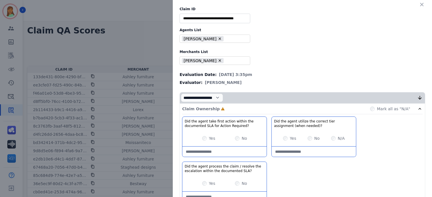
click at [331, 136] on div "N/A" at bounding box center [338, 138] width 14 height 6
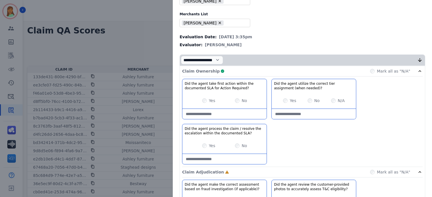
click at [239, 72] on div "Claim Ownership Complete Mark all as "N/A"" at bounding box center [302, 71] width 241 height 10
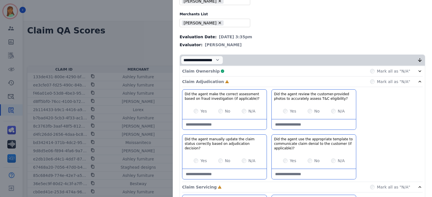
click at [233, 113] on div "Yes No N/A" at bounding box center [224, 111] width 84 height 16
click at [237, 123] on applicable\)\?-note at bounding box center [224, 124] width 84 height 10
type applicable\)\?-note "*"
type applicable\)\?-note "**********"
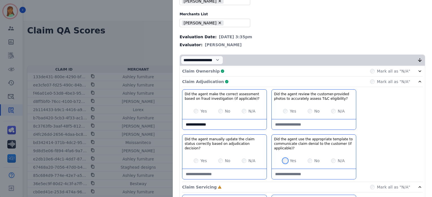
scroll to position [75, 0]
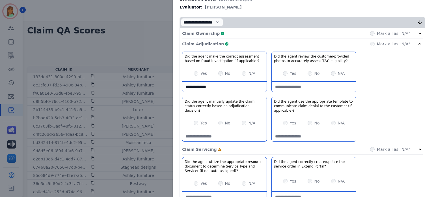
click at [230, 46] on div "Claim Adjudication Complete Mark all as "N/A"" at bounding box center [302, 44] width 241 height 10
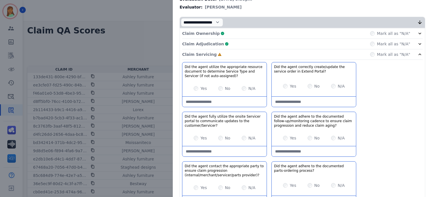
drag, startPoint x: 228, startPoint y: 31, endPoint x: 238, endPoint y: 34, distance: 10.1
click at [229, 31] on div "Claim Ownership Complete Mark all as "N/A"" at bounding box center [302, 33] width 241 height 10
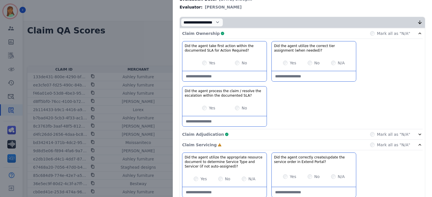
click at [226, 31] on div "Claim Ownership Complete Mark all as "N/A"" at bounding box center [302, 33] width 241 height 10
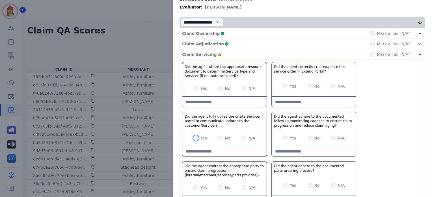
scroll to position [113, 0]
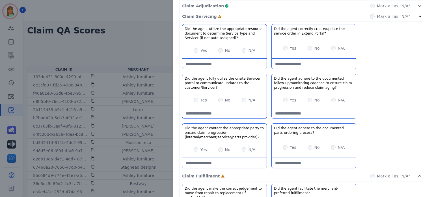
drag, startPoint x: 304, startPoint y: 111, endPoint x: 298, endPoint y: 97, distance: 15.6
click at [301, 105] on div "Did the agent adhere to the documented follow-up/monitoring cadence to ensure c…" at bounding box center [314, 96] width 85 height 45
click at [333, 110] on aging\?-note "**********" at bounding box center [314, 113] width 84 height 10
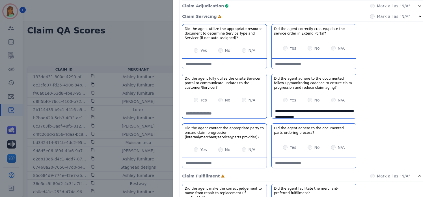
type aging\?-note "**********"
click at [190, 149] on div "Yes No N/A" at bounding box center [224, 149] width 84 height 16
click at [255, 171] on div "Claim Servicing Complete Mark all as "N/A"" at bounding box center [302, 176] width 241 height 10
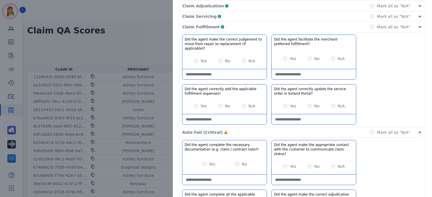
click at [220, 17] on div "Claim Servicing Complete Mark all as "N/A"" at bounding box center [302, 16] width 241 height 10
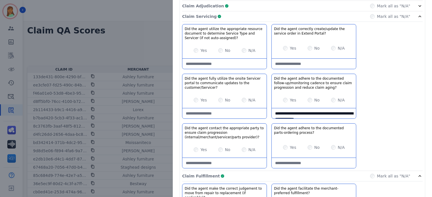
click at [220, 171] on div "Claim Servicing Complete Mark all as "N/A"" at bounding box center [302, 176] width 241 height 10
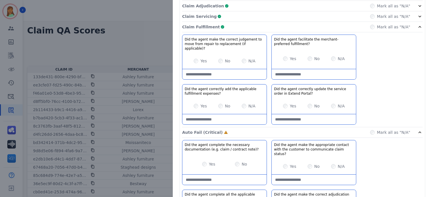
drag, startPoint x: 234, startPoint y: 27, endPoint x: 238, endPoint y: 30, distance: 5.4
click at [235, 27] on div "Claim Fulfillment Complete Mark all as "N/A"" at bounding box center [302, 27] width 241 height 10
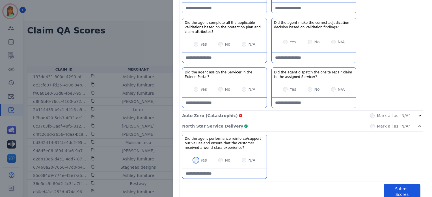
scroll to position [6, 0]
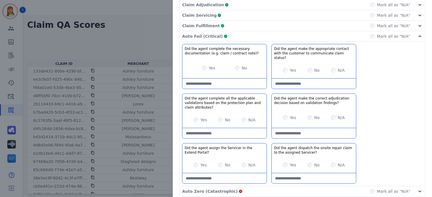
click at [242, 32] on div "Auto Fail (Critical) Complete Mark all as "N/A"" at bounding box center [302, 36] width 241 height 10
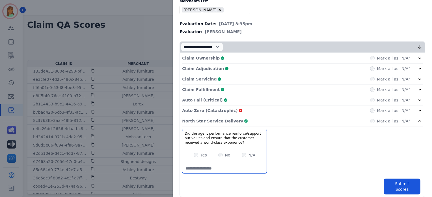
click at [244, 121] on div "North Star Service Delivery Complete Mark all as "N/A"" at bounding box center [302, 121] width 241 height 10
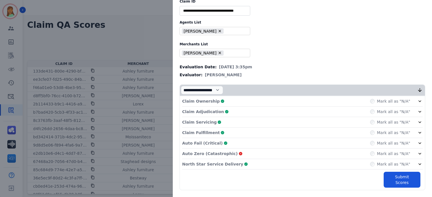
scroll to position [1, 0]
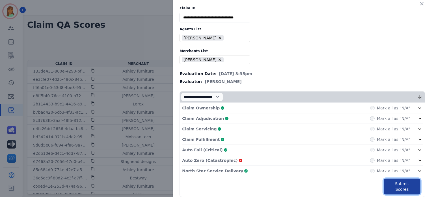
drag, startPoint x: 396, startPoint y: 182, endPoint x: 416, endPoint y: 189, distance: 21.6
click at [397, 182] on button "Submit Scores" at bounding box center [402, 186] width 37 height 16
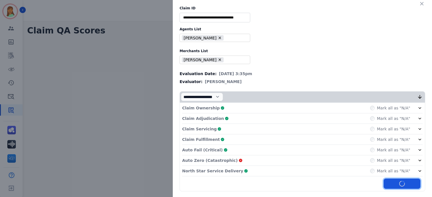
scroll to position [0, 0]
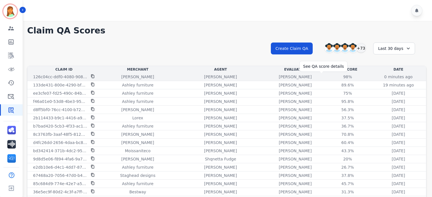
click at [335, 74] on div "98%" at bounding box center [347, 77] width 25 height 6
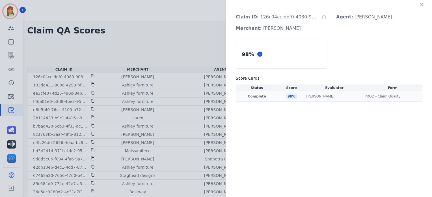
click at [307, 93] on td "[PERSON_NAME] [PERSON_NAME]" at bounding box center [334, 96] width 58 height 10
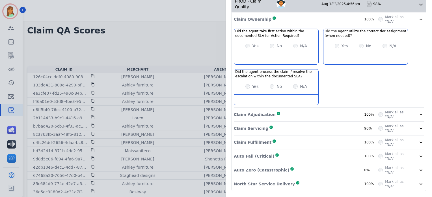
scroll to position [6, 0]
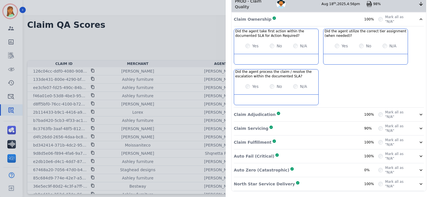
click at [301, 124] on div "Claim Servicing Complete 90%" at bounding box center [306, 128] width 145 height 9
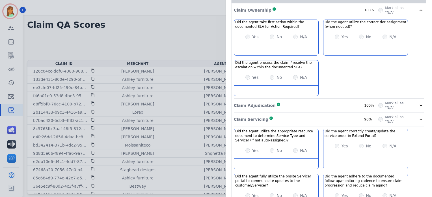
scroll to position [191, 0]
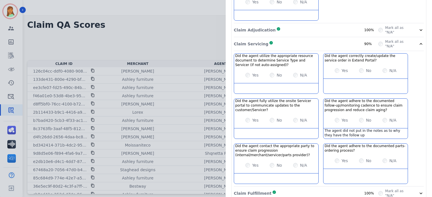
click at [314, 43] on div "Claim Servicing Complete 90%" at bounding box center [306, 43] width 145 height 9
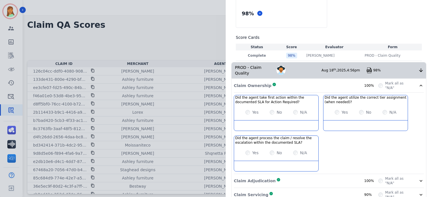
click at [312, 82] on div "Claim Ownership Complete 100%" at bounding box center [306, 85] width 145 height 9
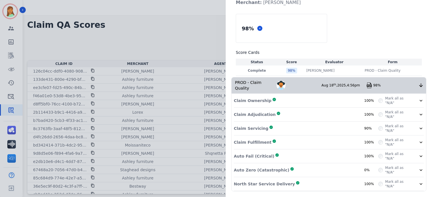
click at [352, 170] on div "Auto Zero (Catastrophic) Complete 0%" at bounding box center [306, 169] width 145 height 9
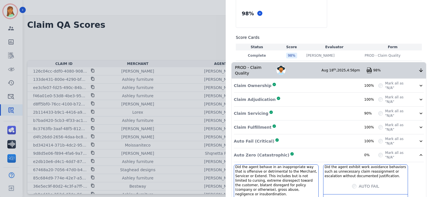
click at [353, 159] on div "Auto Zero (Catastrophic) Complete 0%" at bounding box center [306, 154] width 145 height 9
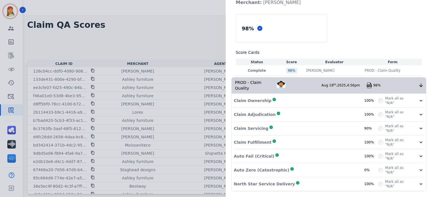
drag, startPoint x: 359, startPoint y: 166, endPoint x: 349, endPoint y: 171, distance: 11.4
click at [359, 166] on div "Auto Zero (Catastrophic) Complete 0%" at bounding box center [306, 169] width 145 height 9
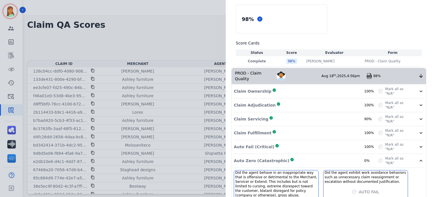
scroll to position [41, 0]
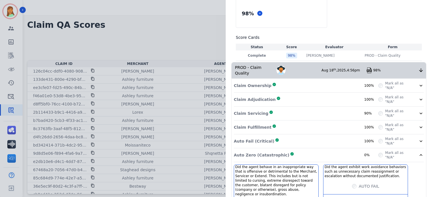
click at [352, 158] on div "Auto Zero (Catastrophic) Complete 0%" at bounding box center [306, 154] width 145 height 9
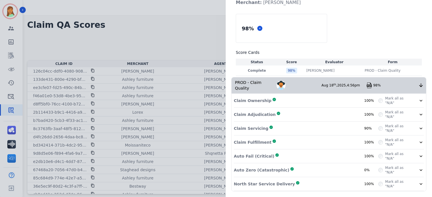
scroll to position [0, 0]
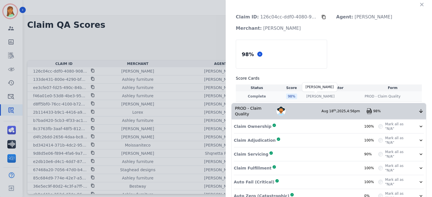
click at [314, 96] on p "[PERSON_NAME]" at bounding box center [320, 96] width 28 height 5
drag, startPoint x: 186, startPoint y: 25, endPoint x: 275, endPoint y: 34, distance: 89.2
click at [189, 26] on div "Claim ID: 126c04cc-ddf0-4080-9084-e76de8084481 Agent: Keyanta Smith Merchant: R…" at bounding box center [216, 98] width 432 height 197
click at [420, 7] on icon "button" at bounding box center [422, 5] width 6 height 6
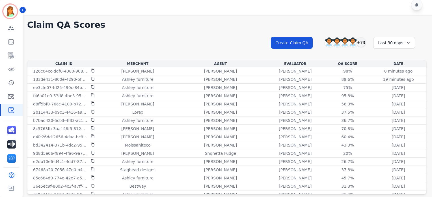
drag, startPoint x: 233, startPoint y: 46, endPoint x: 274, endPoint y: 65, distance: 44.8
click at [233, 46] on div "**********" at bounding box center [227, 48] width 400 height 24
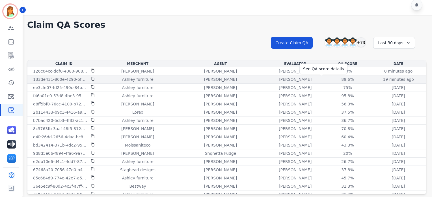
click at [335, 81] on div "89.6%" at bounding box center [347, 79] width 25 height 6
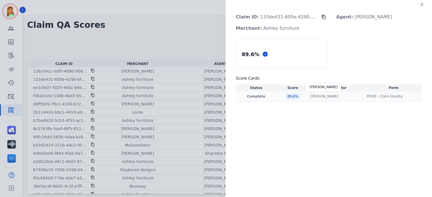
click at [325, 97] on p "[PERSON_NAME]" at bounding box center [325, 96] width 28 height 5
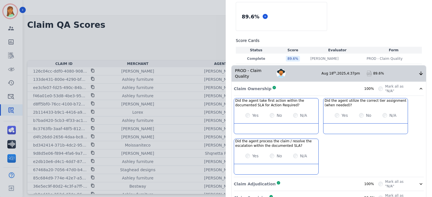
scroll to position [113, 0]
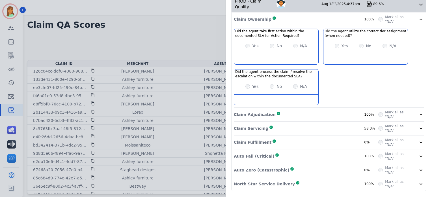
click at [334, 138] on div "Claim Fulfillment Complete 0%" at bounding box center [306, 142] width 145 height 9
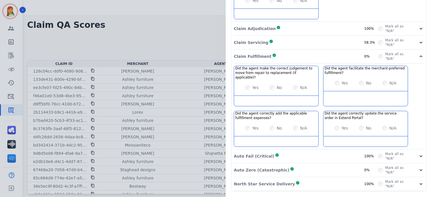
scroll to position [188, 0]
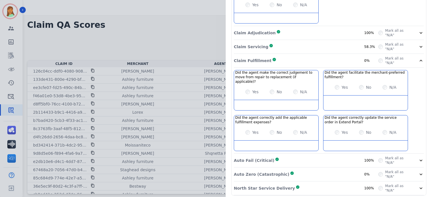
click at [330, 44] on div "Claim Servicing Complete 58.3%" at bounding box center [306, 46] width 145 height 9
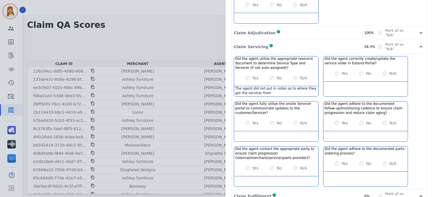
click at [304, 44] on div "Claim Servicing Complete 58.3%" at bounding box center [306, 46] width 145 height 9
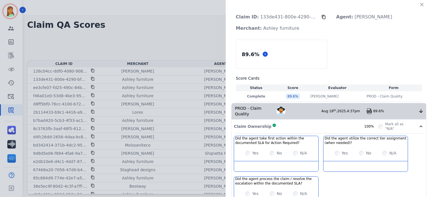
scroll to position [0, 0]
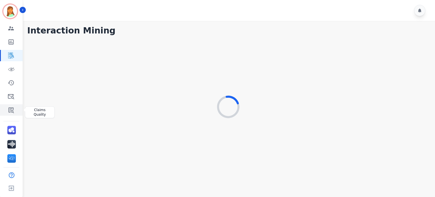
click at [11, 108] on icon "Sidebar" at bounding box center [10, 110] width 5 height 6
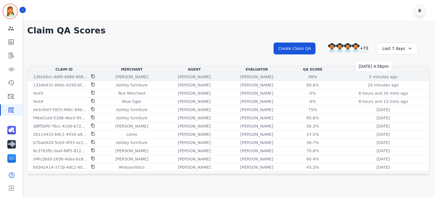
click at [385, 77] on p "5 minutes ago" at bounding box center [383, 77] width 29 height 6
click at [313, 77] on div "98%" at bounding box center [312, 77] width 25 height 6
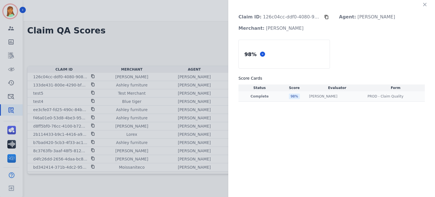
click at [329, 100] on td "[PERSON_NAME] [PERSON_NAME]" at bounding box center [337, 96] width 58 height 10
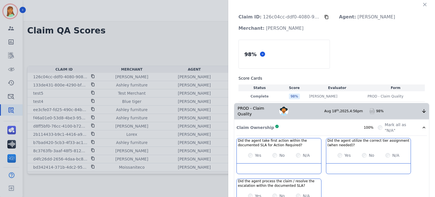
scroll to position [113, 0]
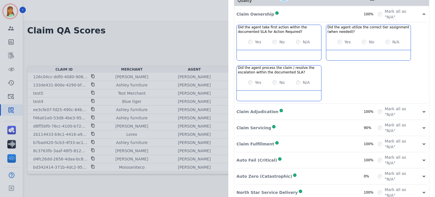
click at [334, 122] on div "Claim Servicing Complete 90%" at bounding box center [306, 127] width 141 height 11
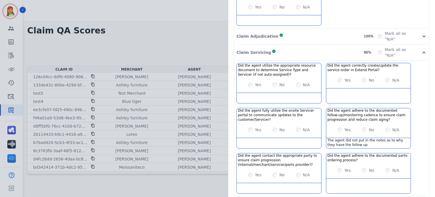
scroll to position [226, 0]
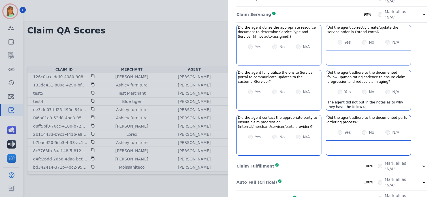
click at [317, 11] on div "Claim Servicing Complete 90%" at bounding box center [306, 14] width 141 height 11
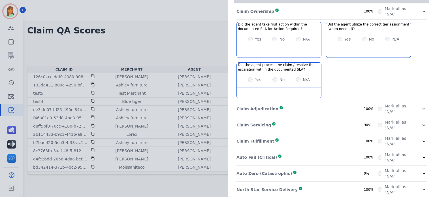
click at [310, 104] on div "Claim Adjudication Complete 100%" at bounding box center [306, 108] width 141 height 11
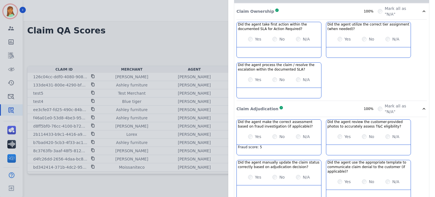
scroll to position [201, 0]
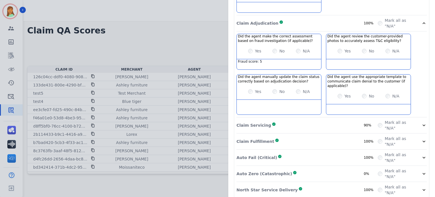
click at [314, 136] on div "Claim Fulfillment Complete 100%" at bounding box center [306, 141] width 141 height 11
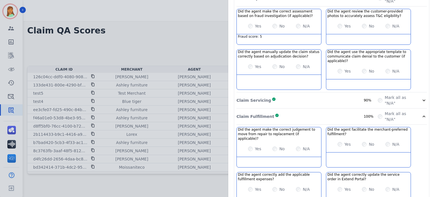
scroll to position [113, 0]
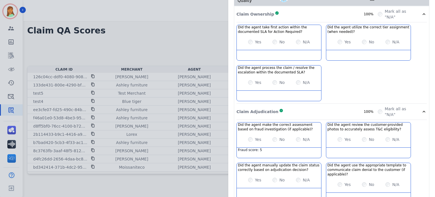
click at [316, 106] on div "Claim Adjudication Complete 100%" at bounding box center [306, 111] width 141 height 11
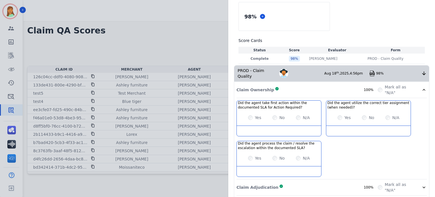
click at [305, 84] on div "Claim Ownership Complete 100%" at bounding box center [306, 89] width 141 height 11
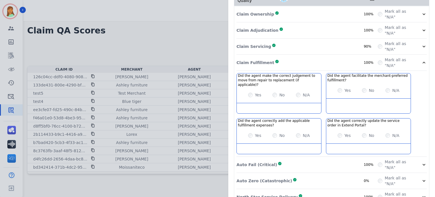
scroll to position [0, 0]
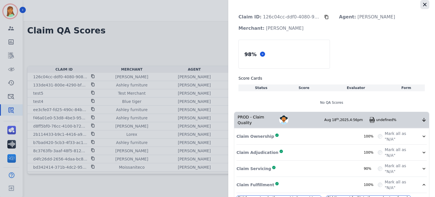
click at [426, 4] on button "button" at bounding box center [424, 4] width 9 height 9
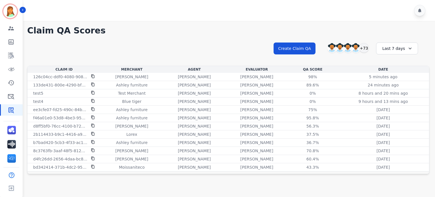
drag, startPoint x: 300, startPoint y: 17, endPoint x: 312, endPoint y: 17, distance: 12.4
click at [302, 16] on div at bounding box center [229, 10] width 413 height 21
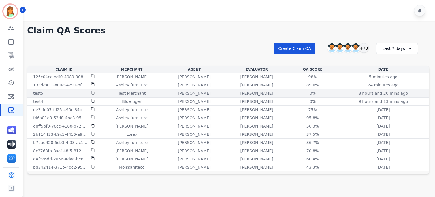
click at [92, 86] on icon at bounding box center [92, 85] width 3 height 4
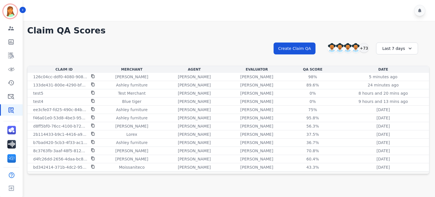
click at [255, 44] on div "**********" at bounding box center [228, 53] width 402 height 24
click at [394, 48] on div "Last 7 days" at bounding box center [397, 48] width 42 height 12
click at [402, 62] on li "Custom" at bounding box center [400, 63] width 28 height 6
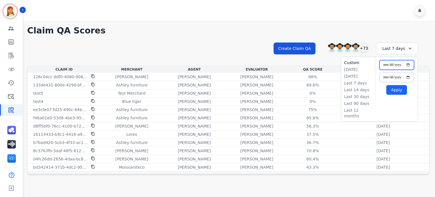
click at [409, 65] on input "**********" at bounding box center [396, 65] width 35 height 10
type input "**********"
click at [408, 76] on input "**********" at bounding box center [396, 77] width 35 height 10
type input "**********"
click at [400, 91] on button "Apply" at bounding box center [396, 90] width 21 height 10
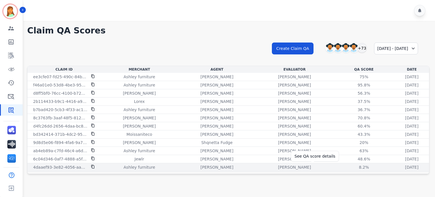
click at [351, 167] on div "8.2%" at bounding box center [363, 167] width 25 height 6
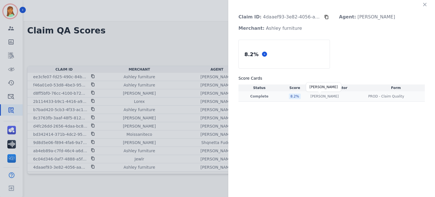
click at [317, 94] on p "[PERSON_NAME]" at bounding box center [324, 96] width 28 height 5
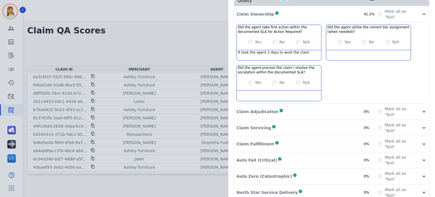
scroll to position [116, 0]
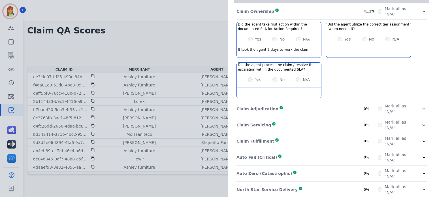
drag, startPoint x: 301, startPoint y: 180, endPoint x: 293, endPoint y: 164, distance: 18.0
click at [301, 184] on div "North Star Service Delivery Complete 0%" at bounding box center [306, 189] width 141 height 11
click at [292, 168] on div "Auto Zero (Catastrophic) Complete 0%" at bounding box center [306, 173] width 141 height 11
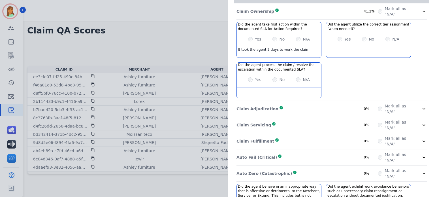
click at [285, 151] on div "Auto Fail (Critical) Complete 0%" at bounding box center [306, 156] width 141 height 11
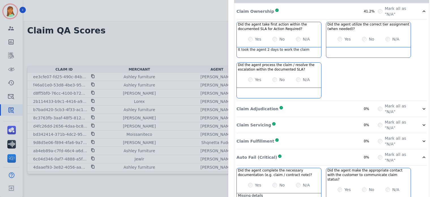
click at [283, 136] on div "Claim Fulfillment Complete 0%" at bounding box center [306, 140] width 141 height 11
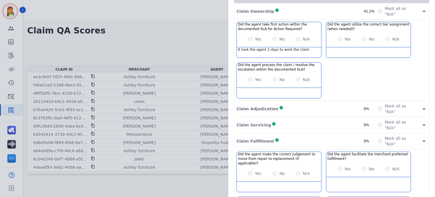
click at [280, 119] on div "Claim Servicing Complete 0%" at bounding box center [306, 124] width 141 height 11
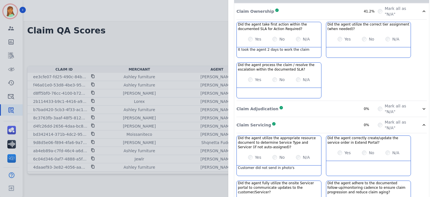
click at [282, 103] on div "Claim Adjudication Complete 0%" at bounding box center [306, 108] width 141 height 11
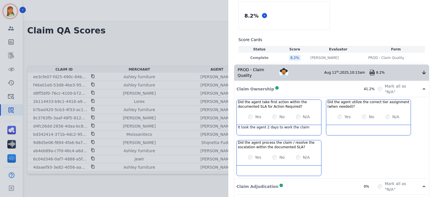
scroll to position [0, 0]
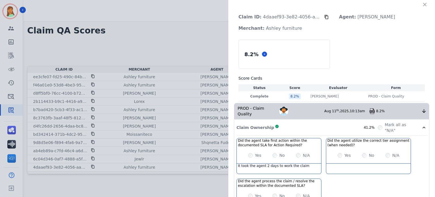
click at [308, 106] on div "[PERSON_NAME]" at bounding box center [301, 110] width 45 height 9
click at [308, 108] on div "[PERSON_NAME]" at bounding box center [301, 110] width 45 height 9
click at [315, 125] on div "Claim Ownership Complete 41.2%" at bounding box center [306, 127] width 141 height 11
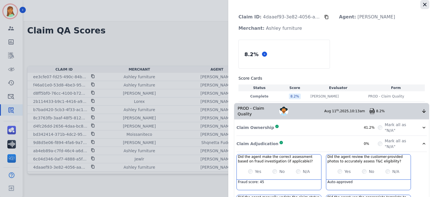
click at [424, 6] on icon "button" at bounding box center [425, 5] width 6 height 6
